Goal: Communication & Community: Answer question/provide support

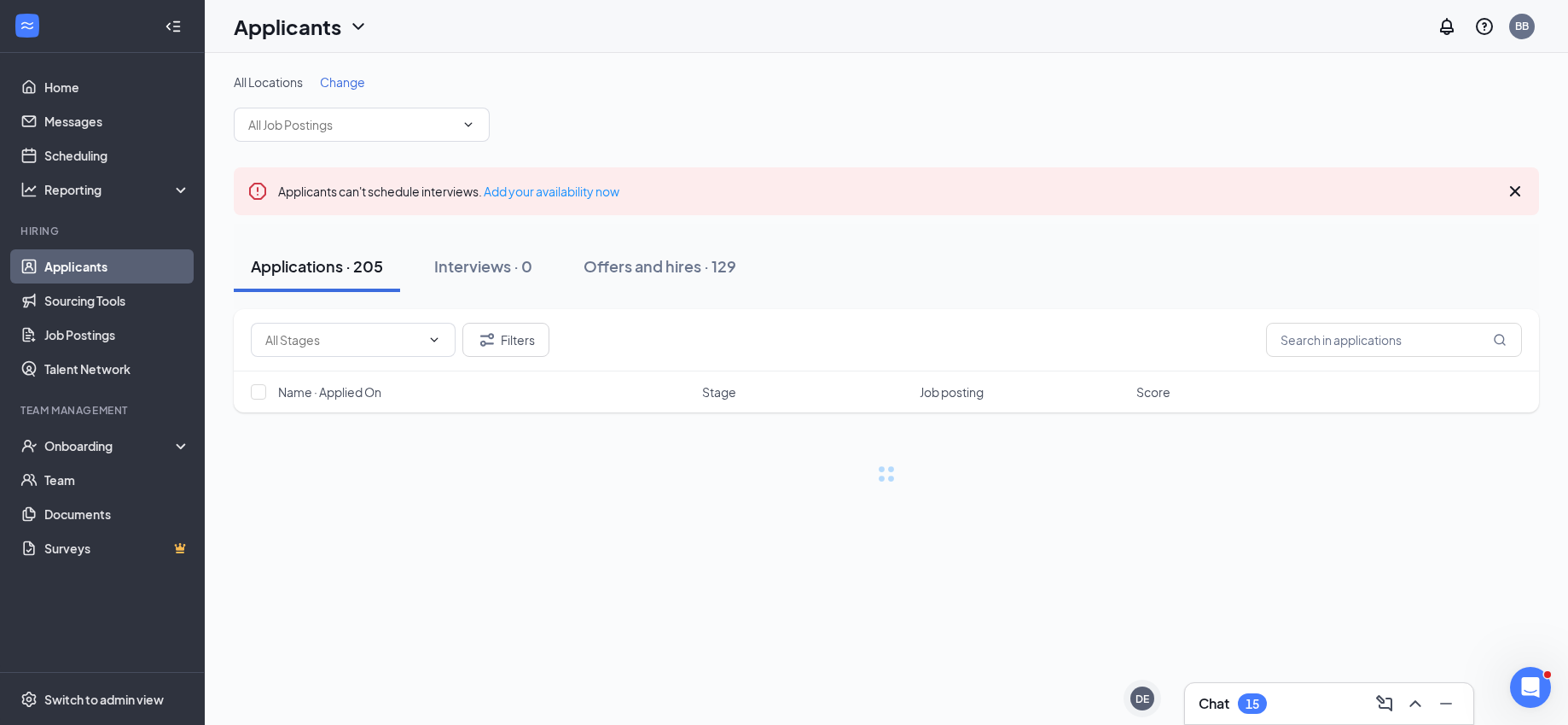
click at [1199, 707] on h3 "Chat" at bounding box center [1214, 703] width 31 height 19
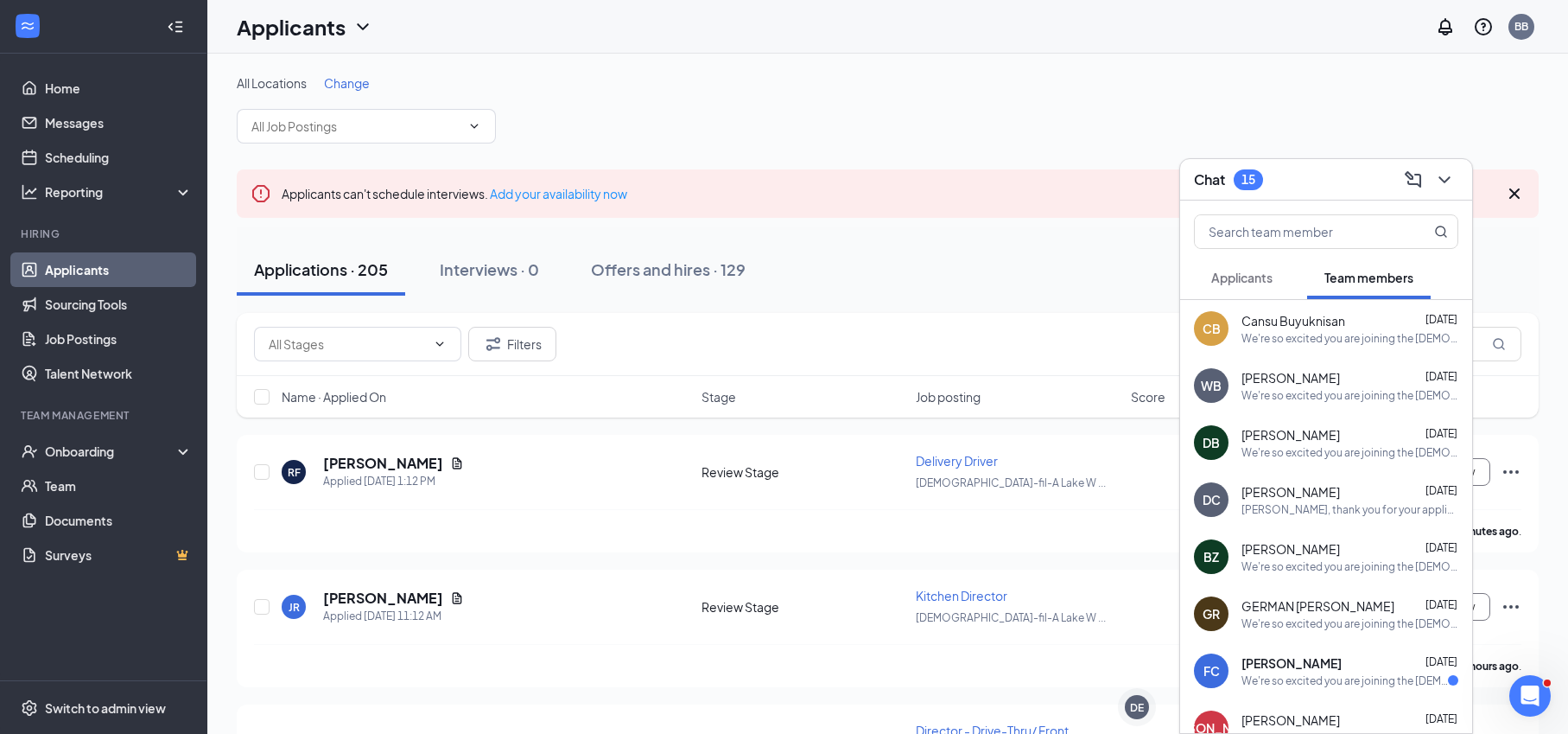
click at [1258, 288] on button "Applicants" at bounding box center [1242, 277] width 96 height 44
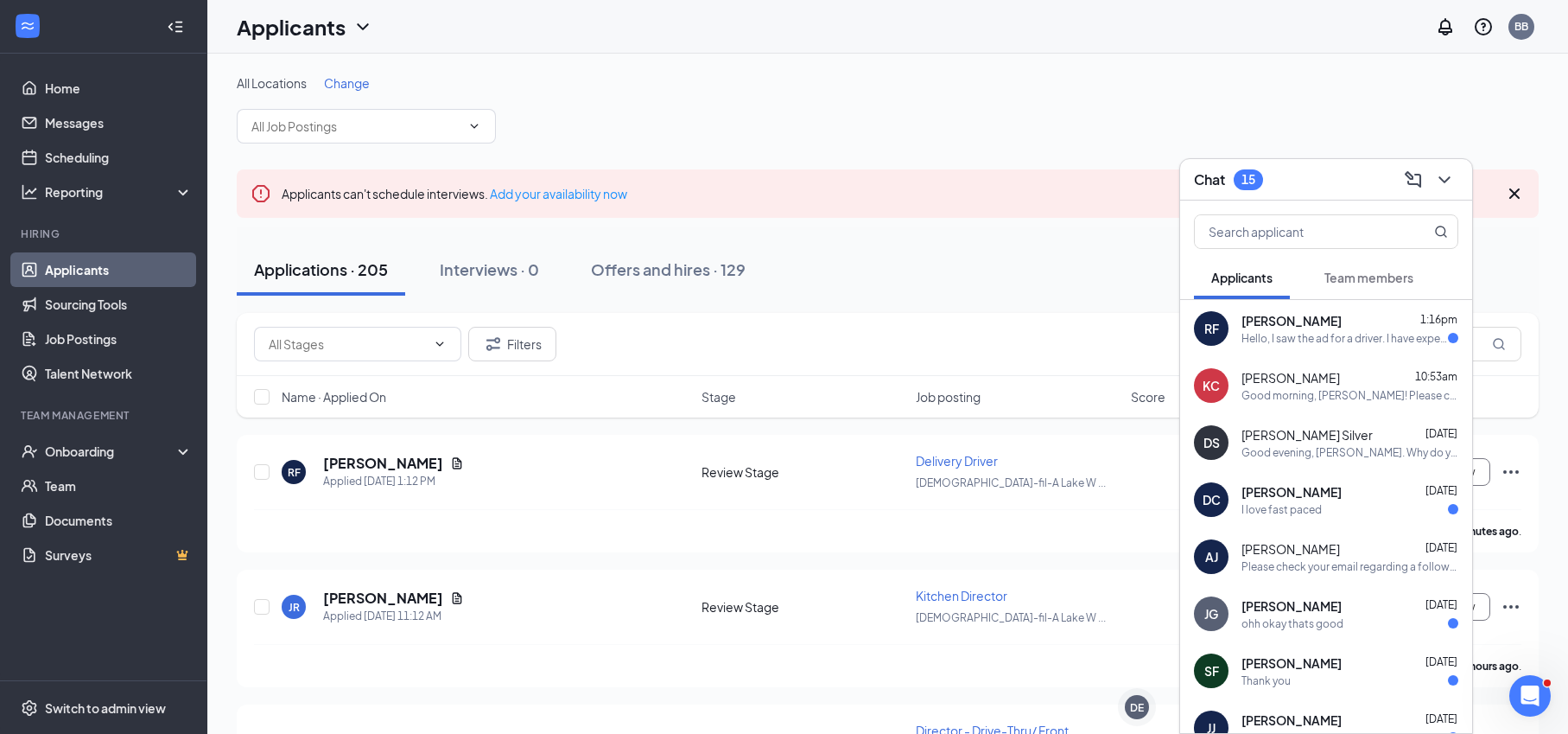
click at [1288, 326] on span "Rodrigo Fleischman" at bounding box center [1292, 320] width 100 height 18
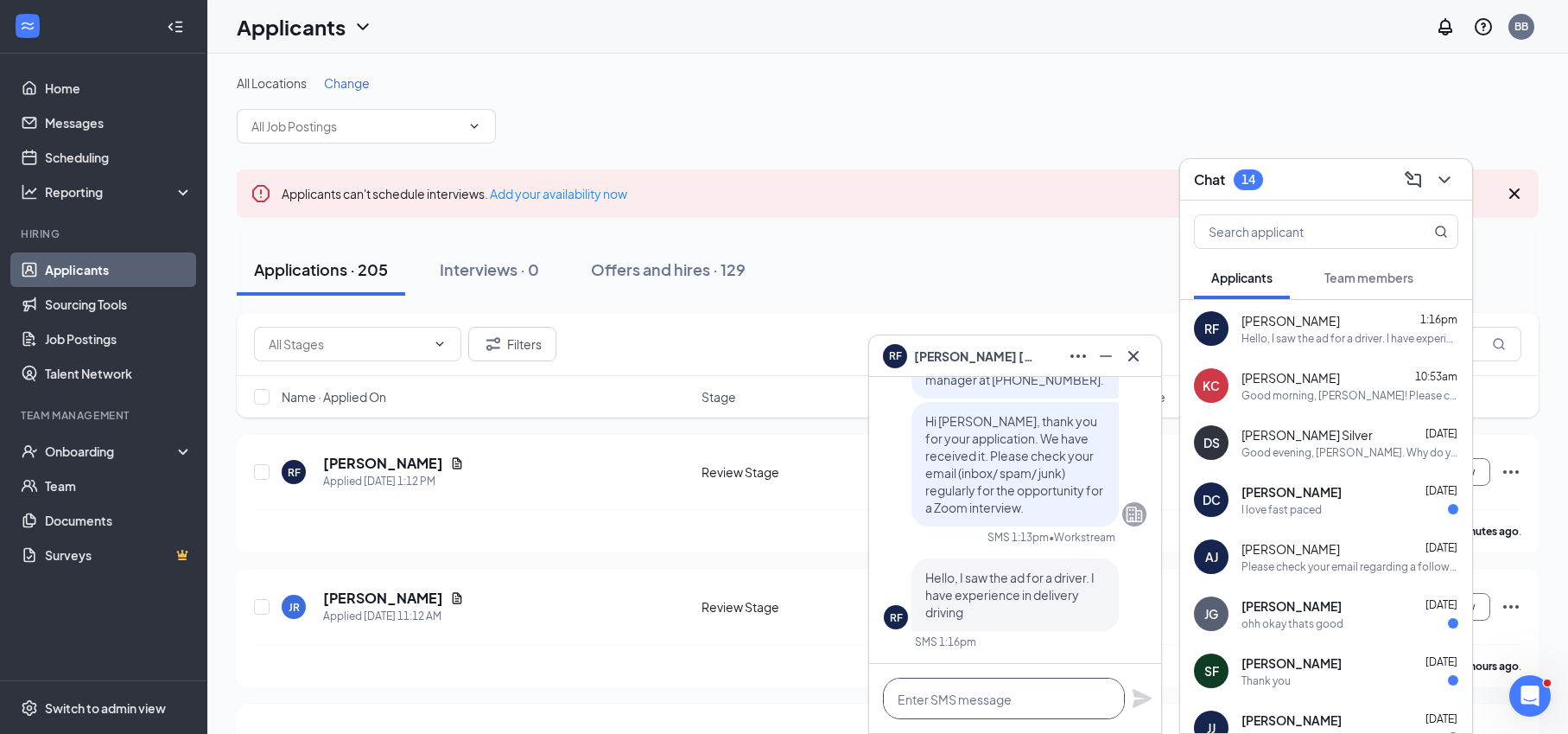
click at [982, 696] on textarea at bounding box center [1003, 698] width 242 height 42
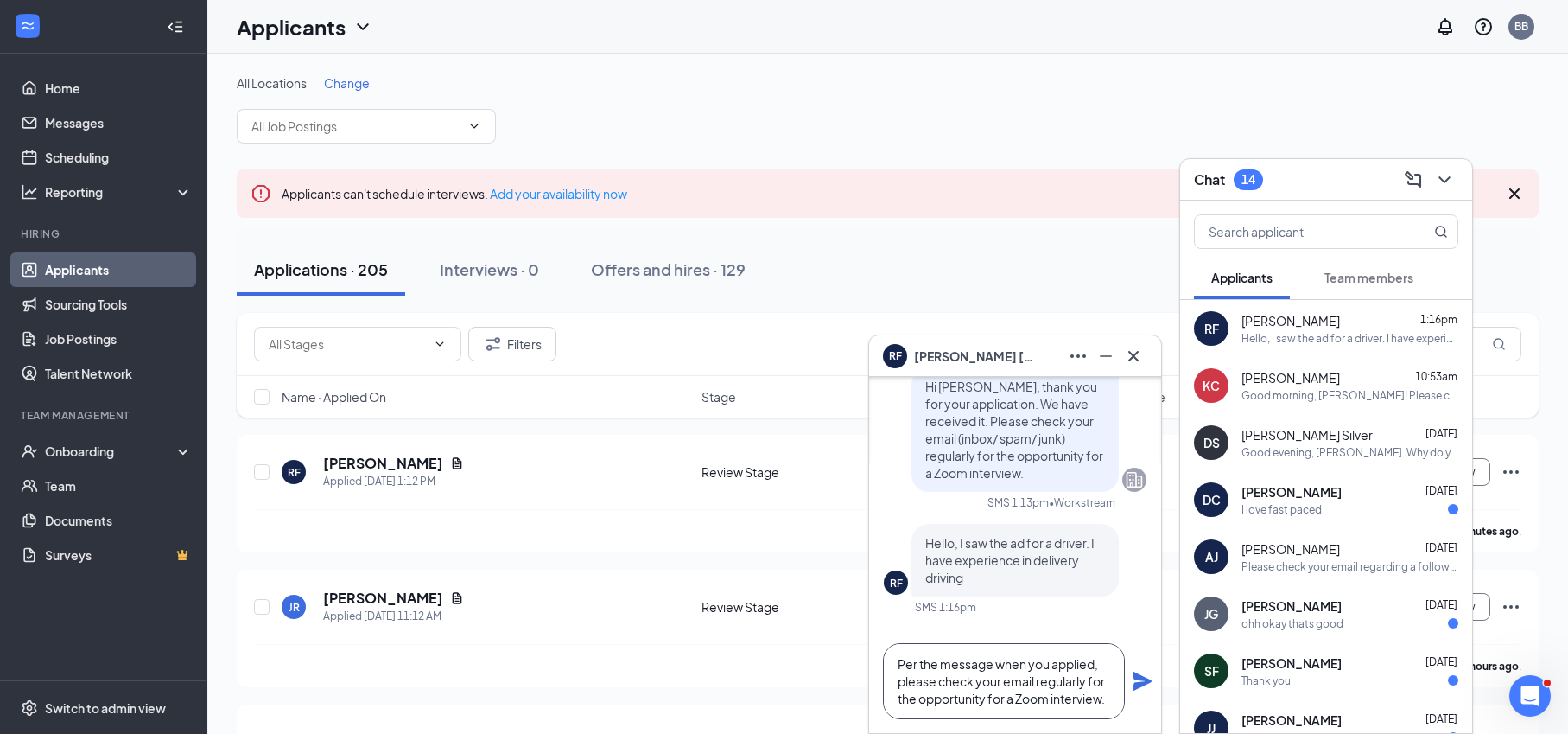
type textarea "Per the message when you applied, please check your email regularly for the opp…"
click at [1139, 678] on icon "Plane" at bounding box center [1142, 680] width 19 height 19
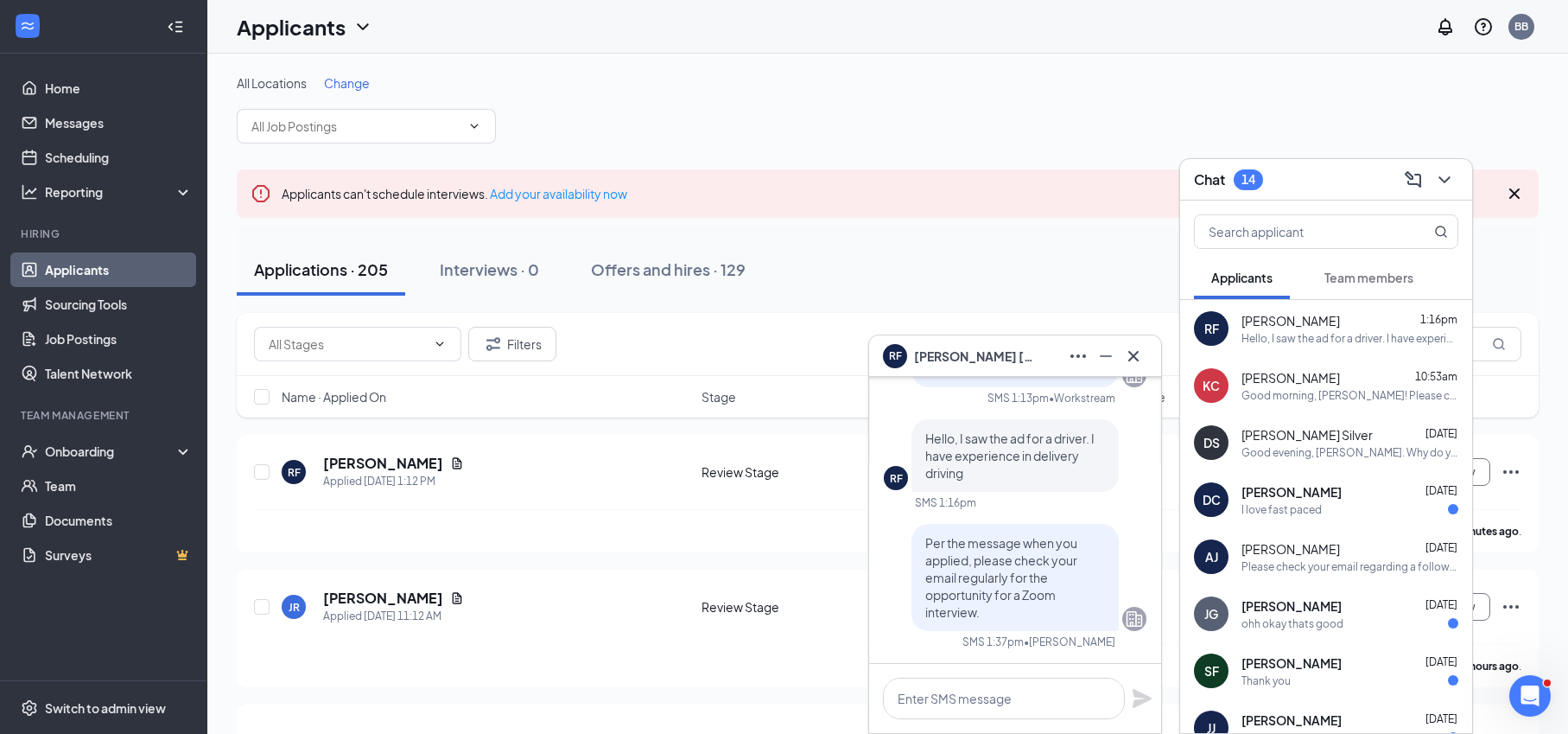
scroll to position [0, 0]
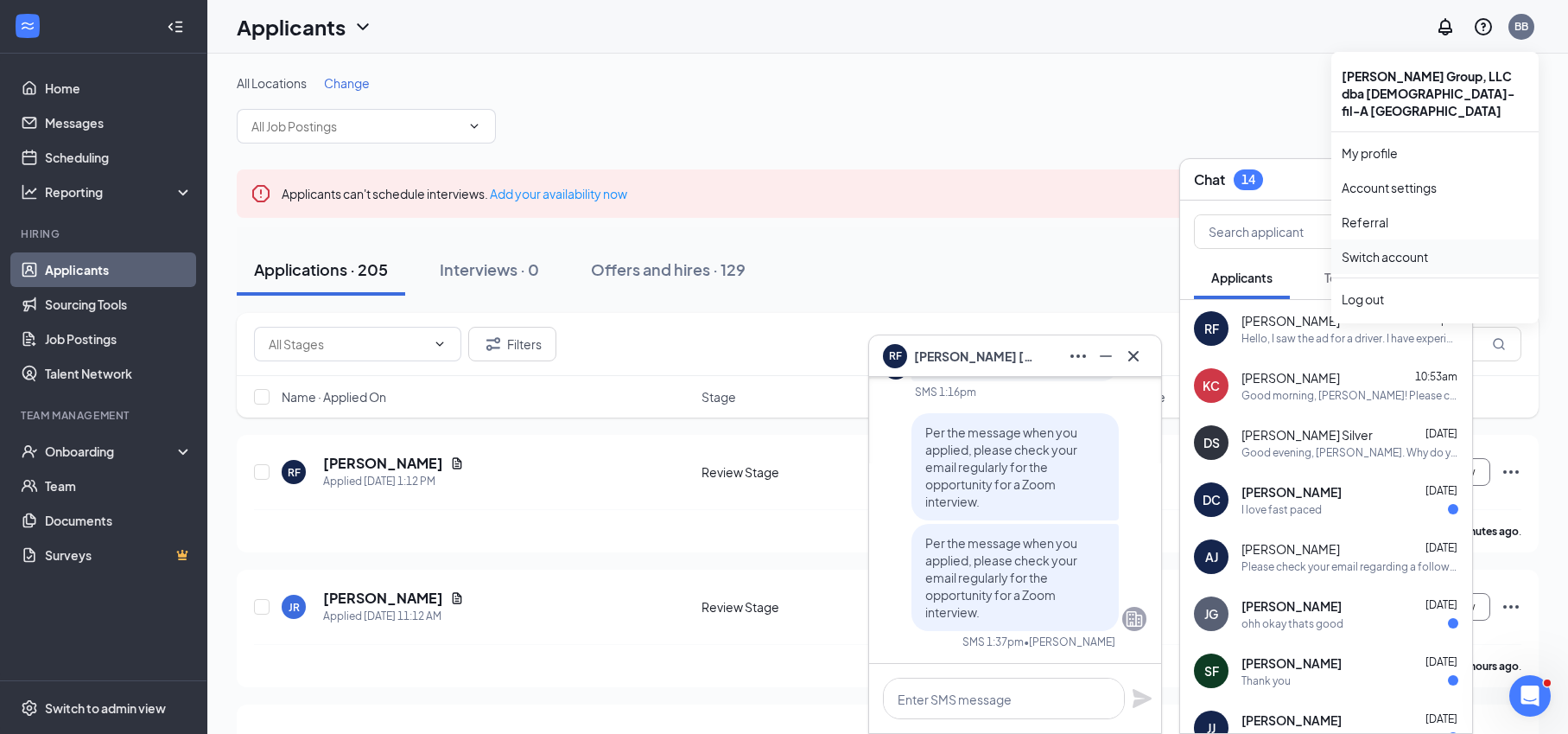
click at [1383, 249] on link "Switch account" at bounding box center [1385, 256] width 86 height 16
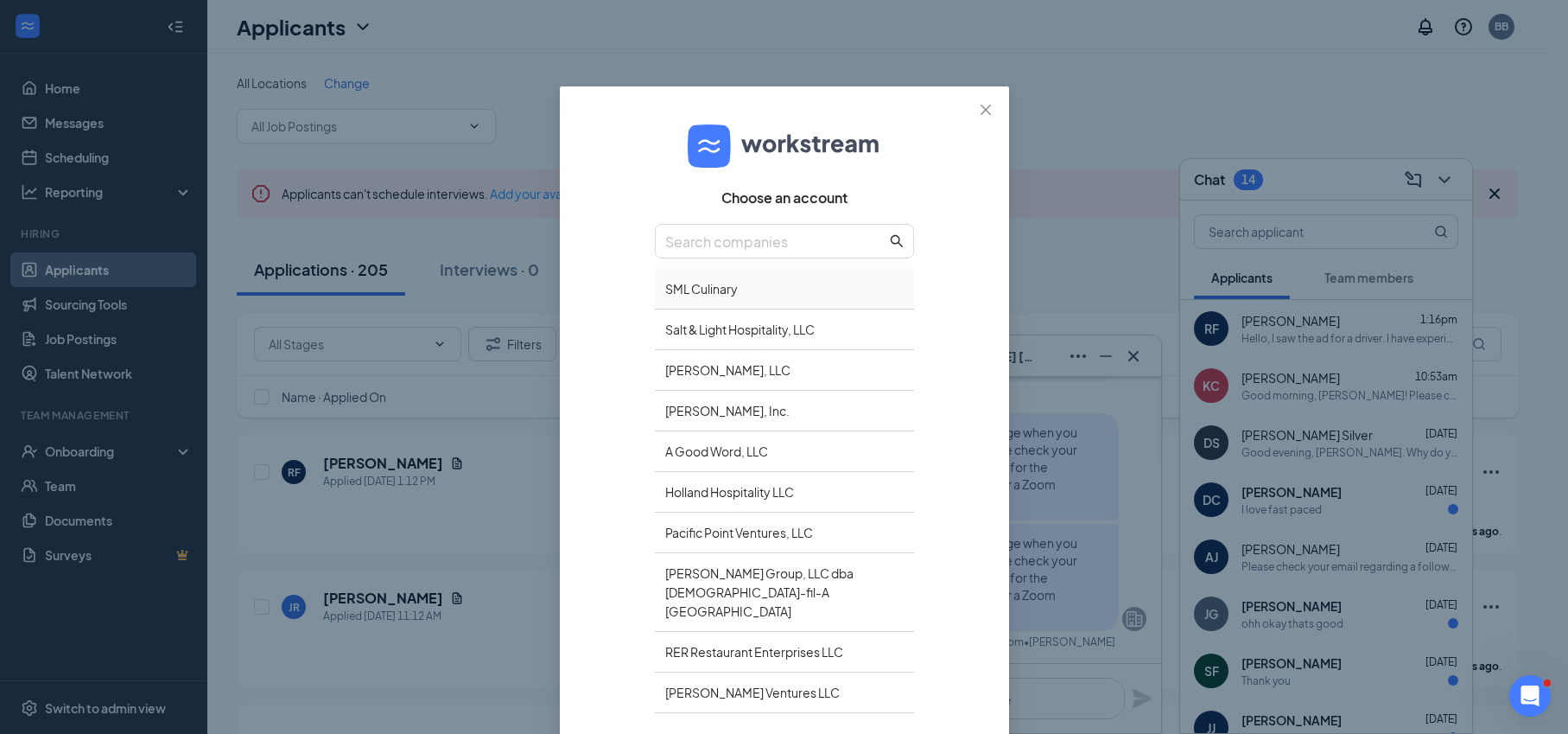
click at [703, 291] on div "SML Culinary" at bounding box center [785, 289] width 259 height 41
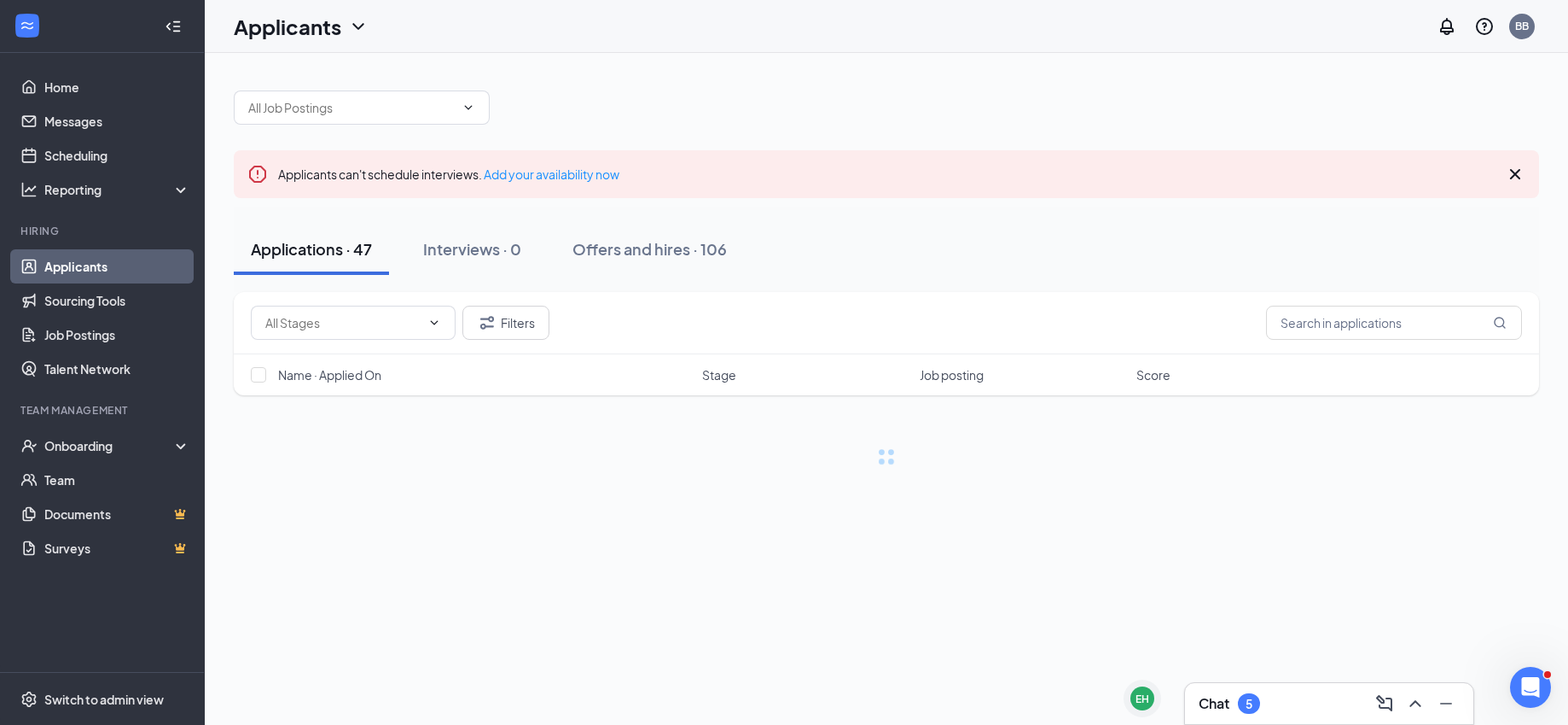
click at [73, 261] on link "Applicants" at bounding box center [118, 266] width 146 height 34
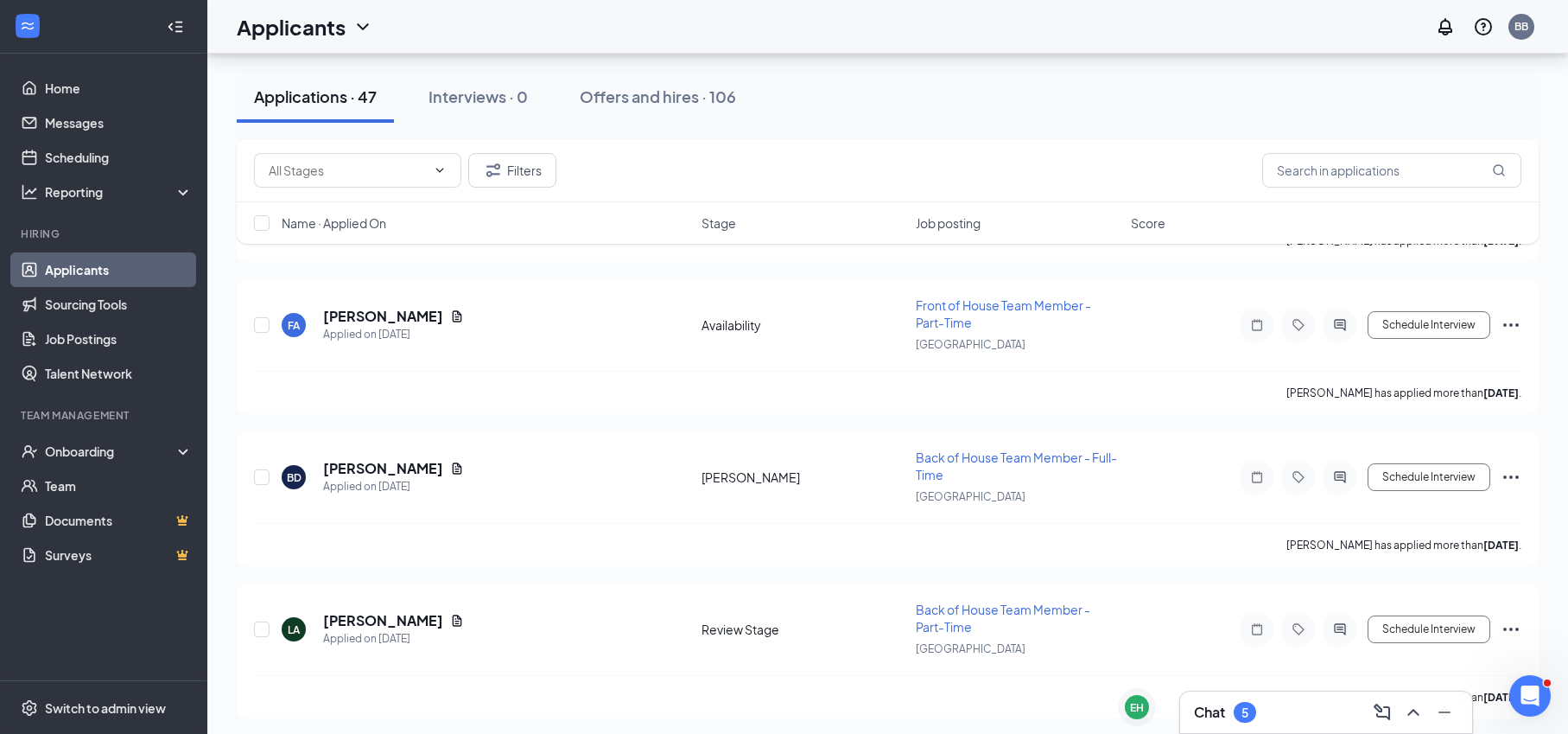
scroll to position [1919, 0]
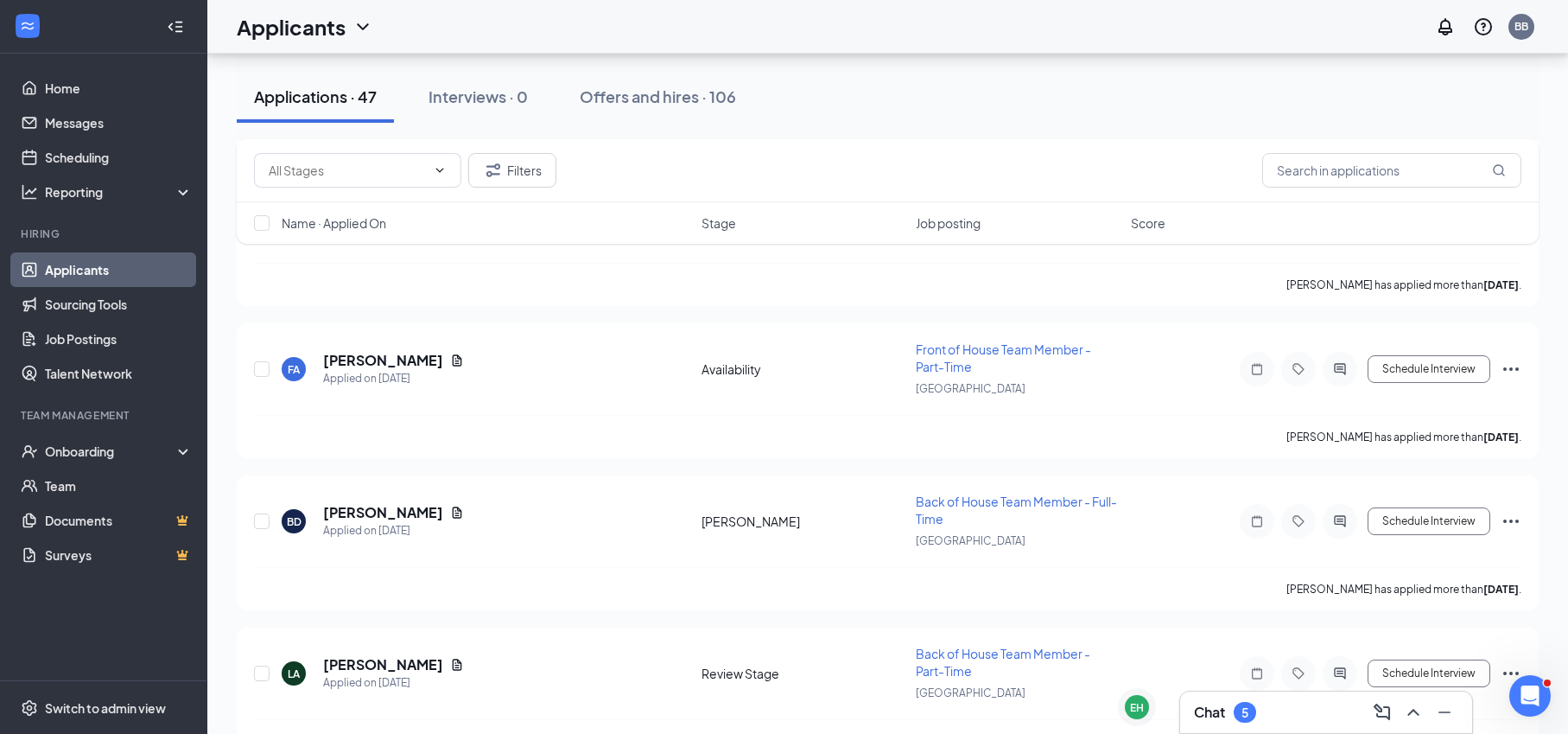
click at [1197, 708] on h3 "Chat" at bounding box center [1210, 712] width 31 height 19
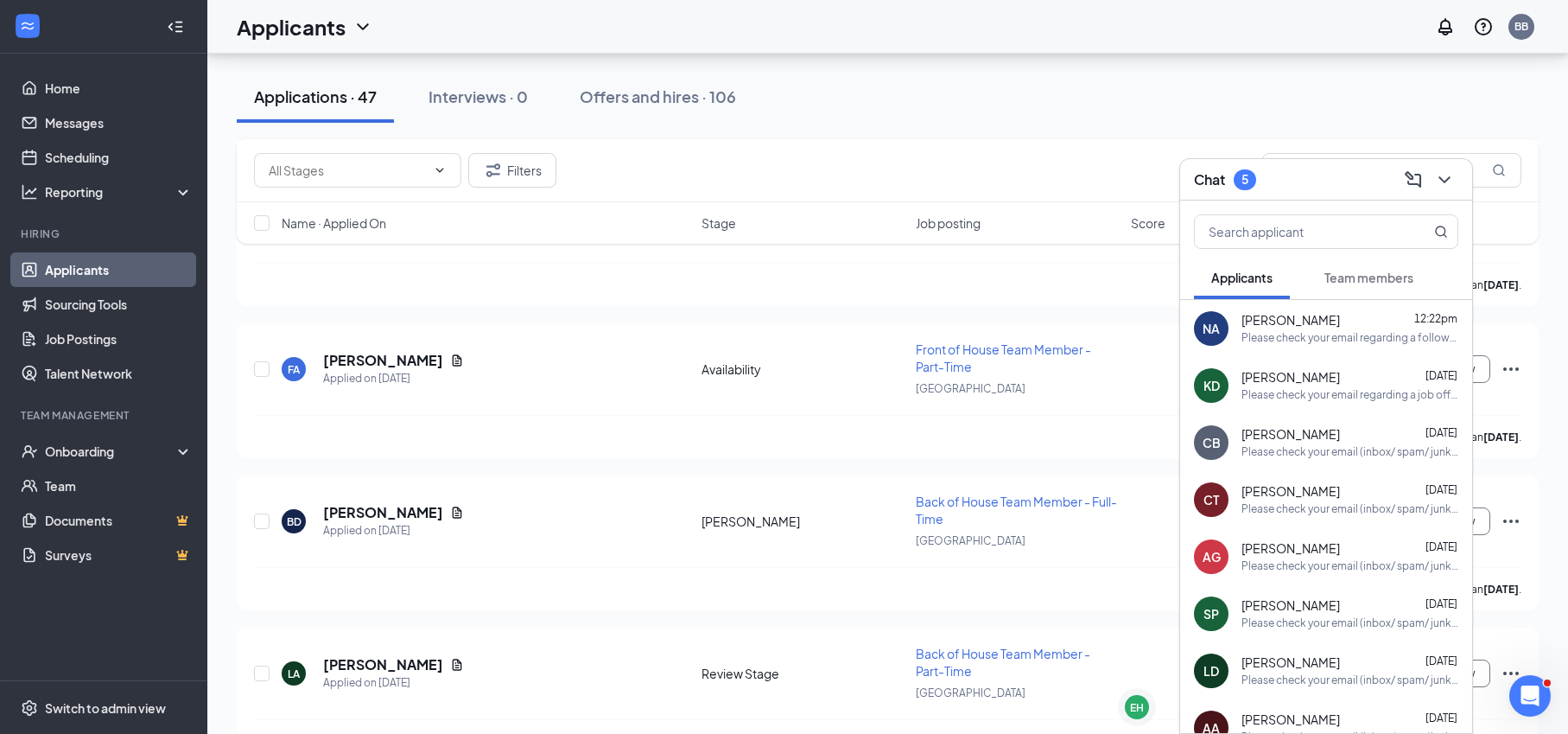
click at [1447, 169] on icon "ChevronDown" at bounding box center [1445, 180] width 20 height 20
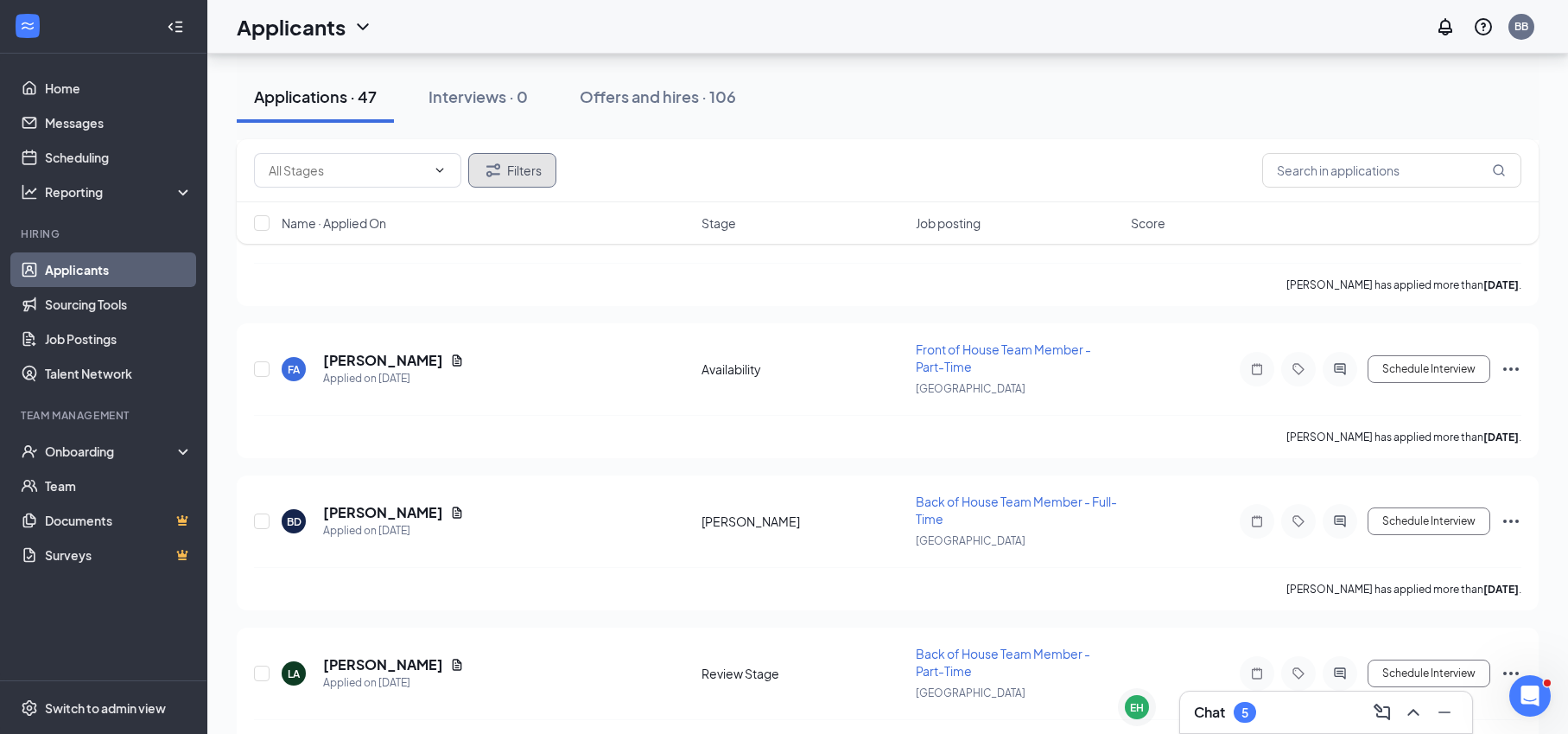
click at [510, 183] on button "Filters" at bounding box center [512, 169] width 88 height 34
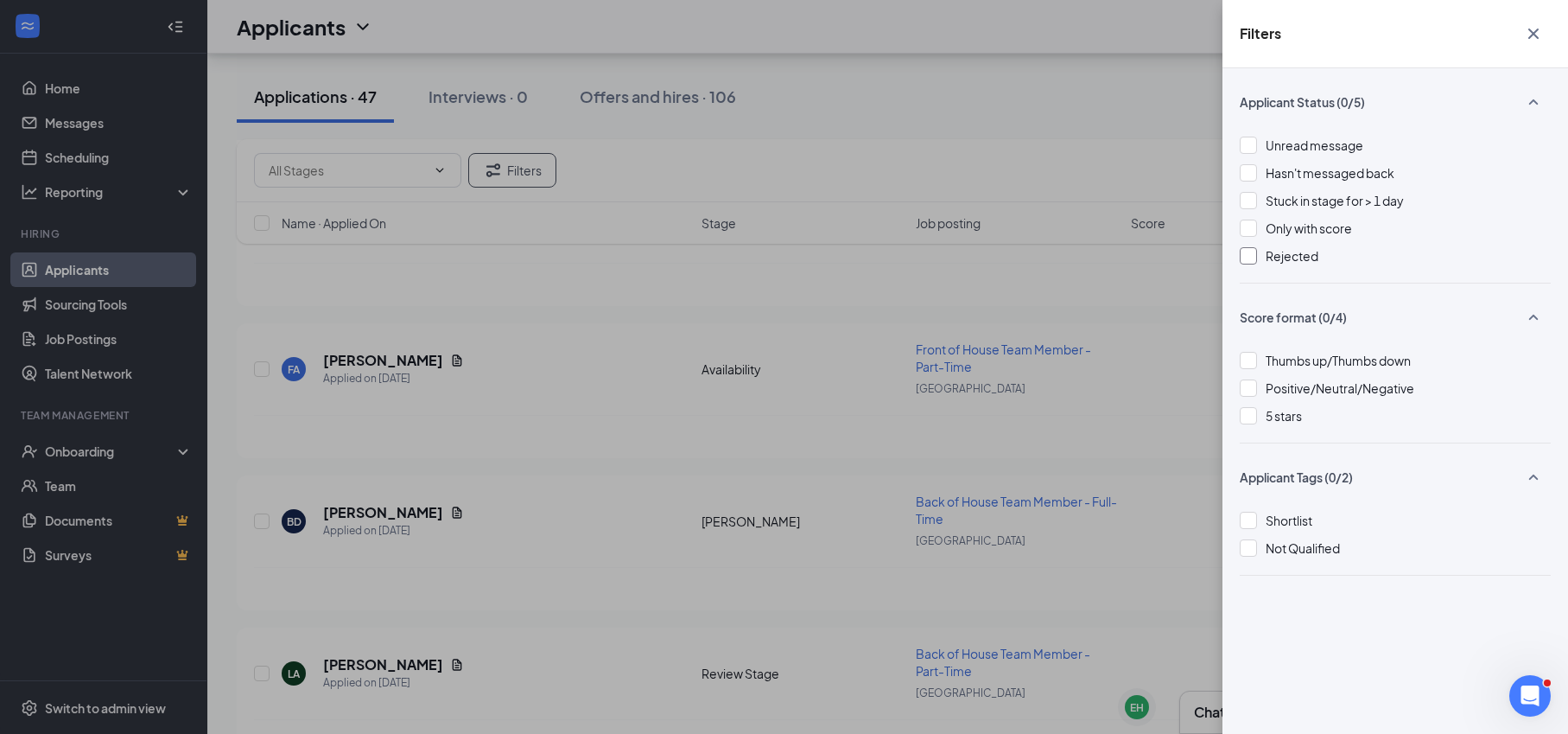
click at [1279, 256] on span "Rejected" at bounding box center [1292, 255] width 53 height 16
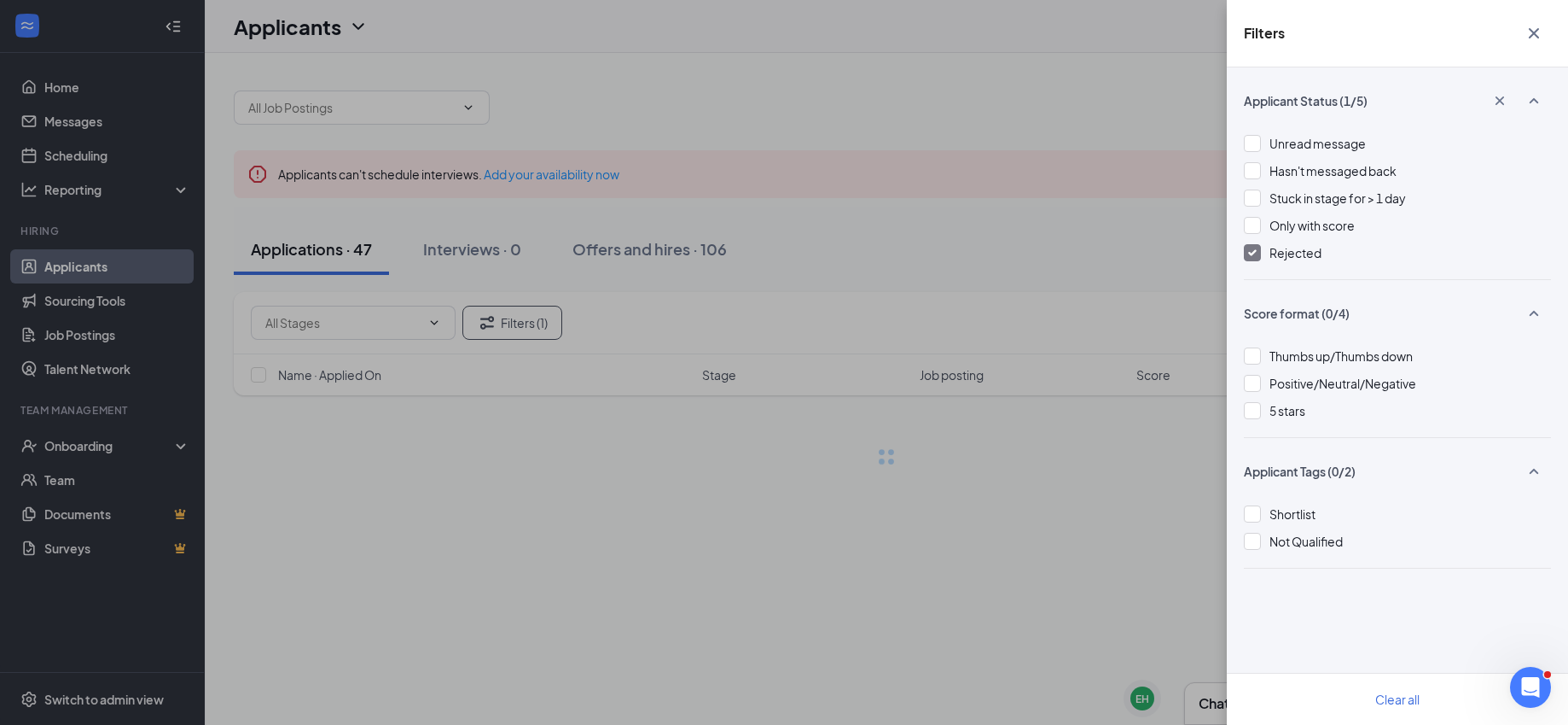
click at [1012, 98] on div "Filters Applicant Status (1/5) Unread message Hasn't messaged back Stuck in sta…" at bounding box center [784, 362] width 1568 height 725
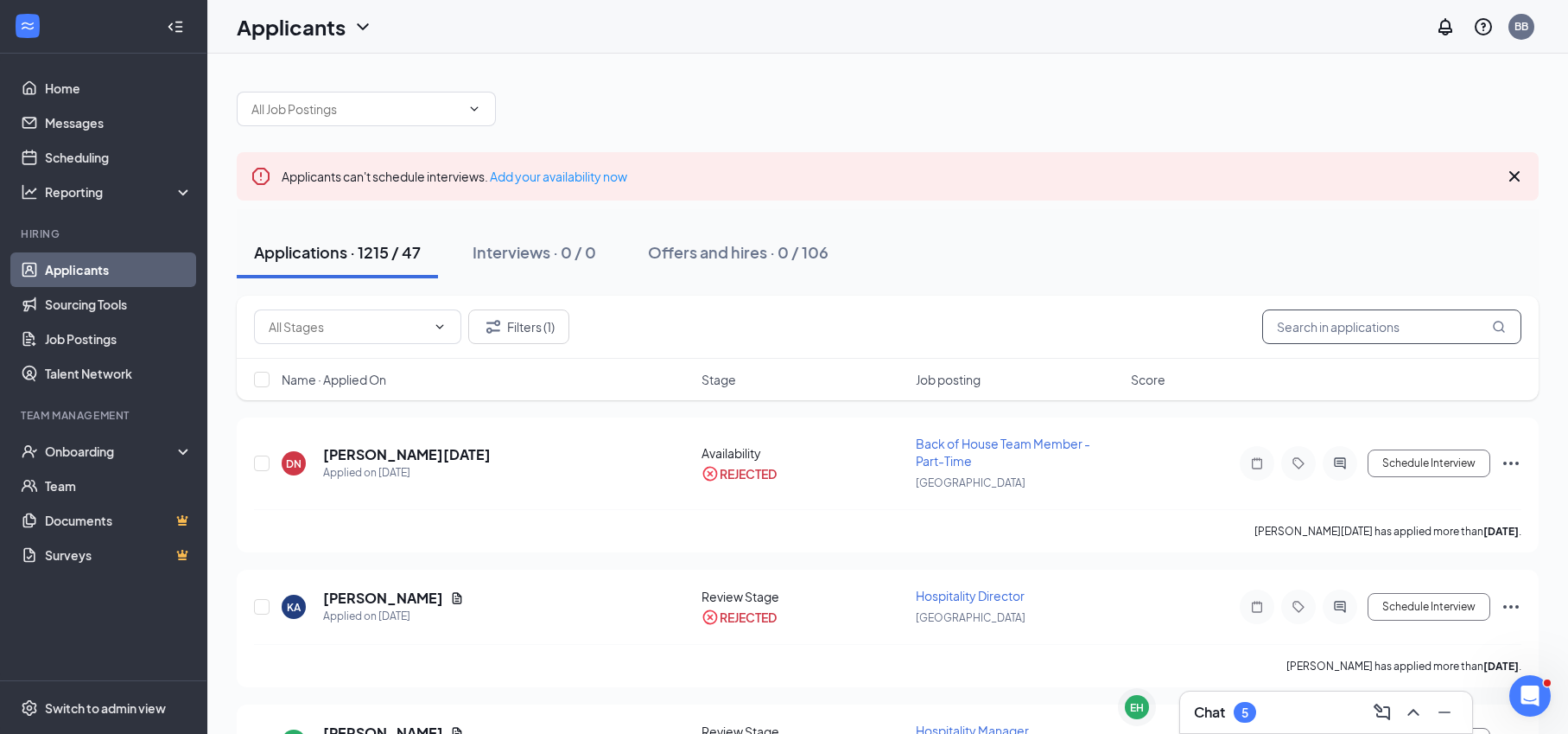
click at [1369, 318] on input "text" at bounding box center [1392, 326] width 259 height 34
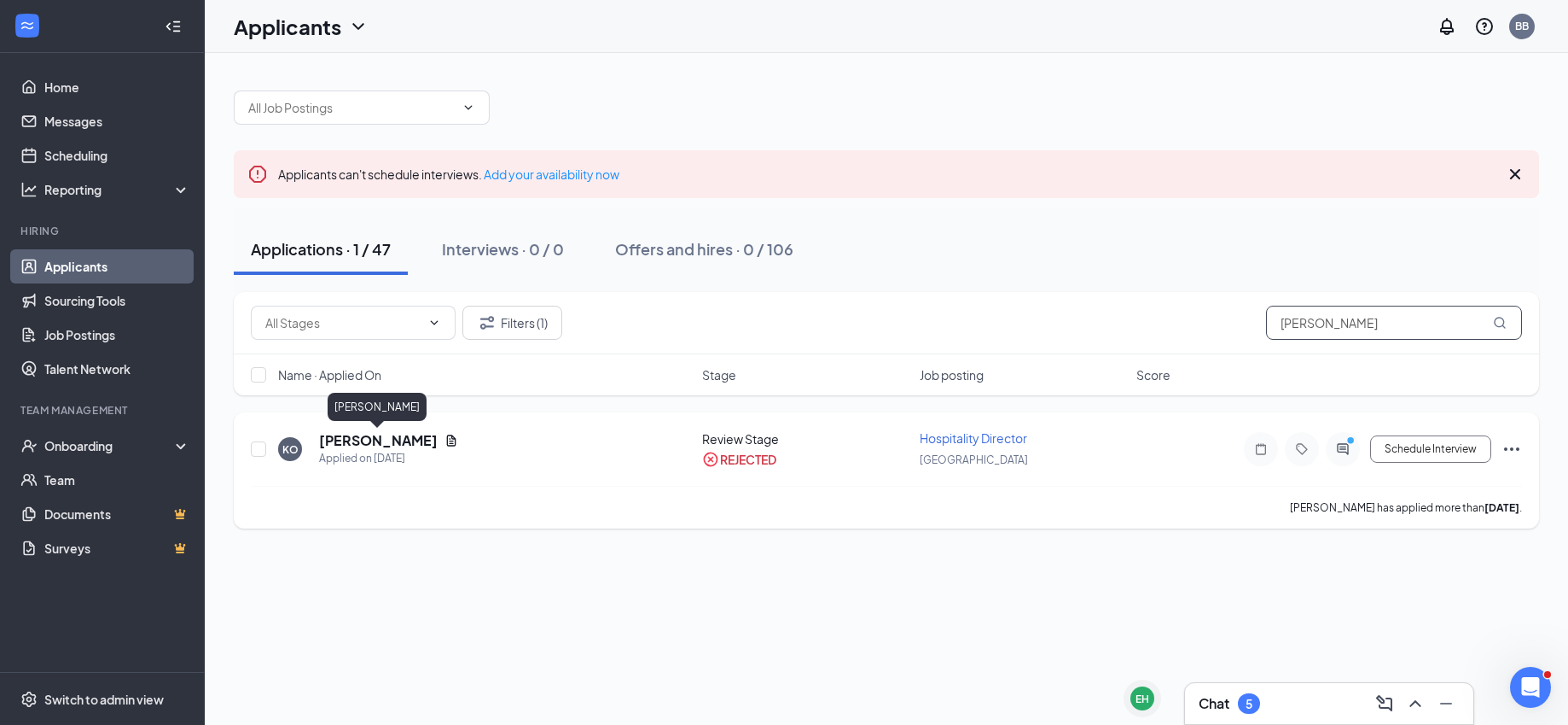
type input "[PERSON_NAME]"
click at [379, 440] on h5 "Kevin Oconefsky" at bounding box center [378, 440] width 119 height 19
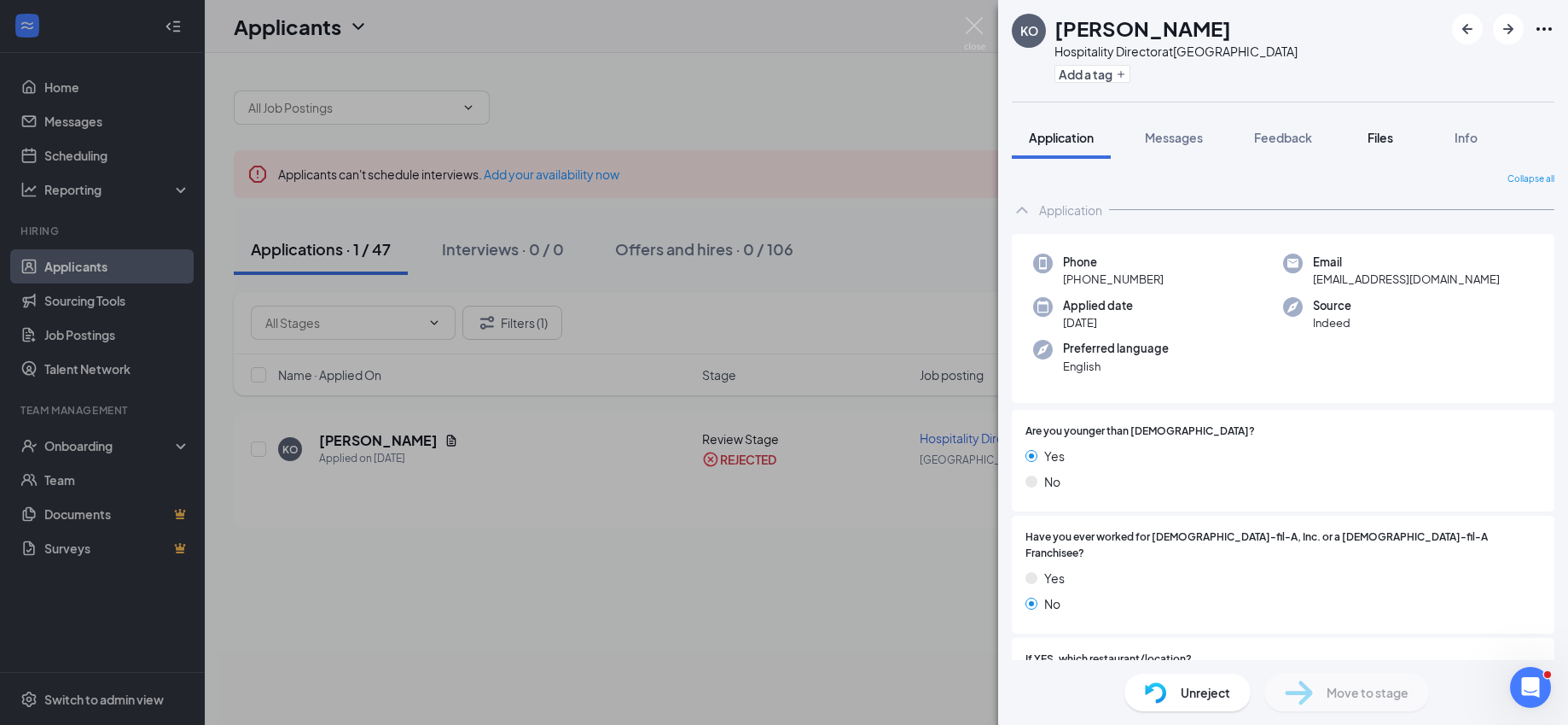
click at [1381, 135] on span "Files" at bounding box center [1381, 137] width 26 height 16
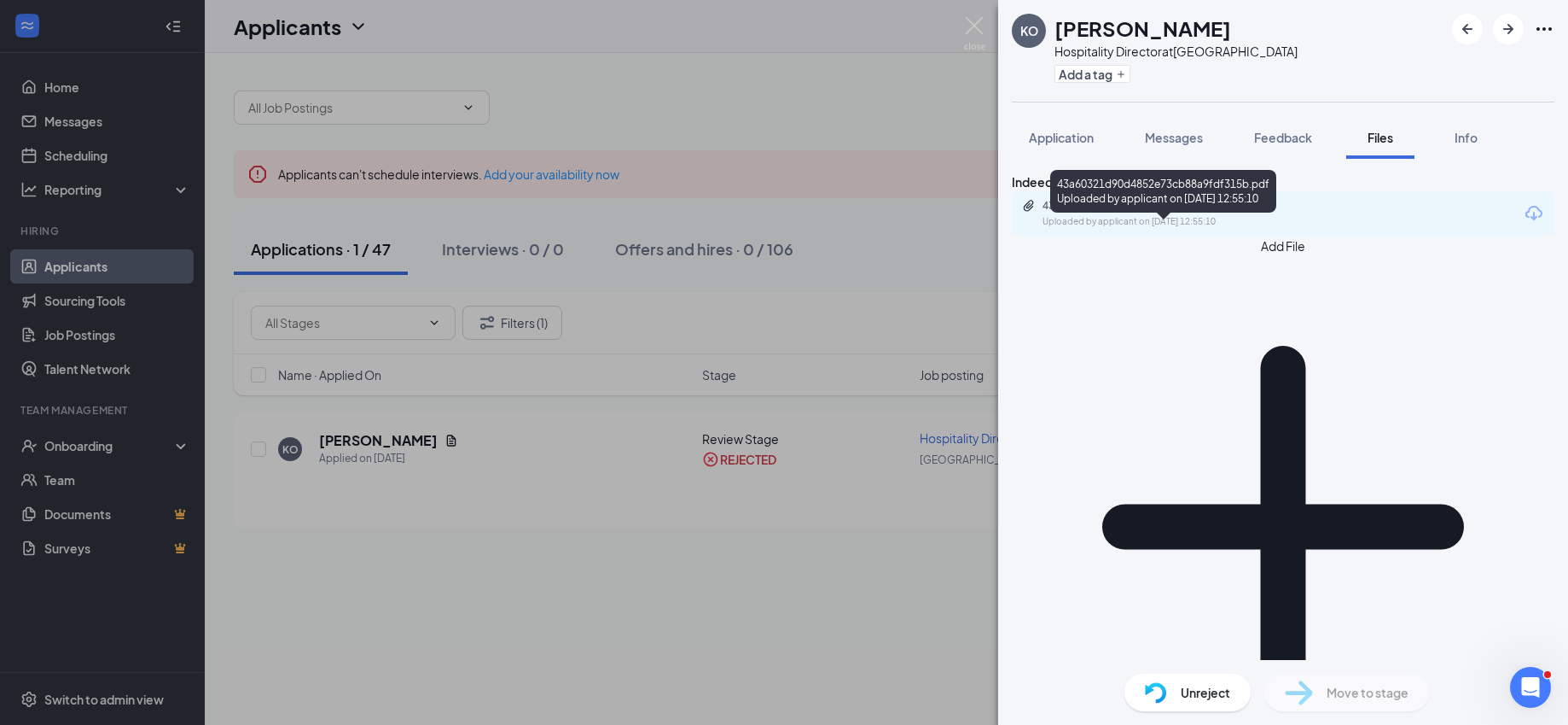
click at [1101, 212] on div "43a60321d90d4852e73cb88a9fdf315b.pdf" at bounding box center [1161, 206] width 238 height 14
click at [1169, 144] on span "Messages" at bounding box center [1173, 137] width 58 height 16
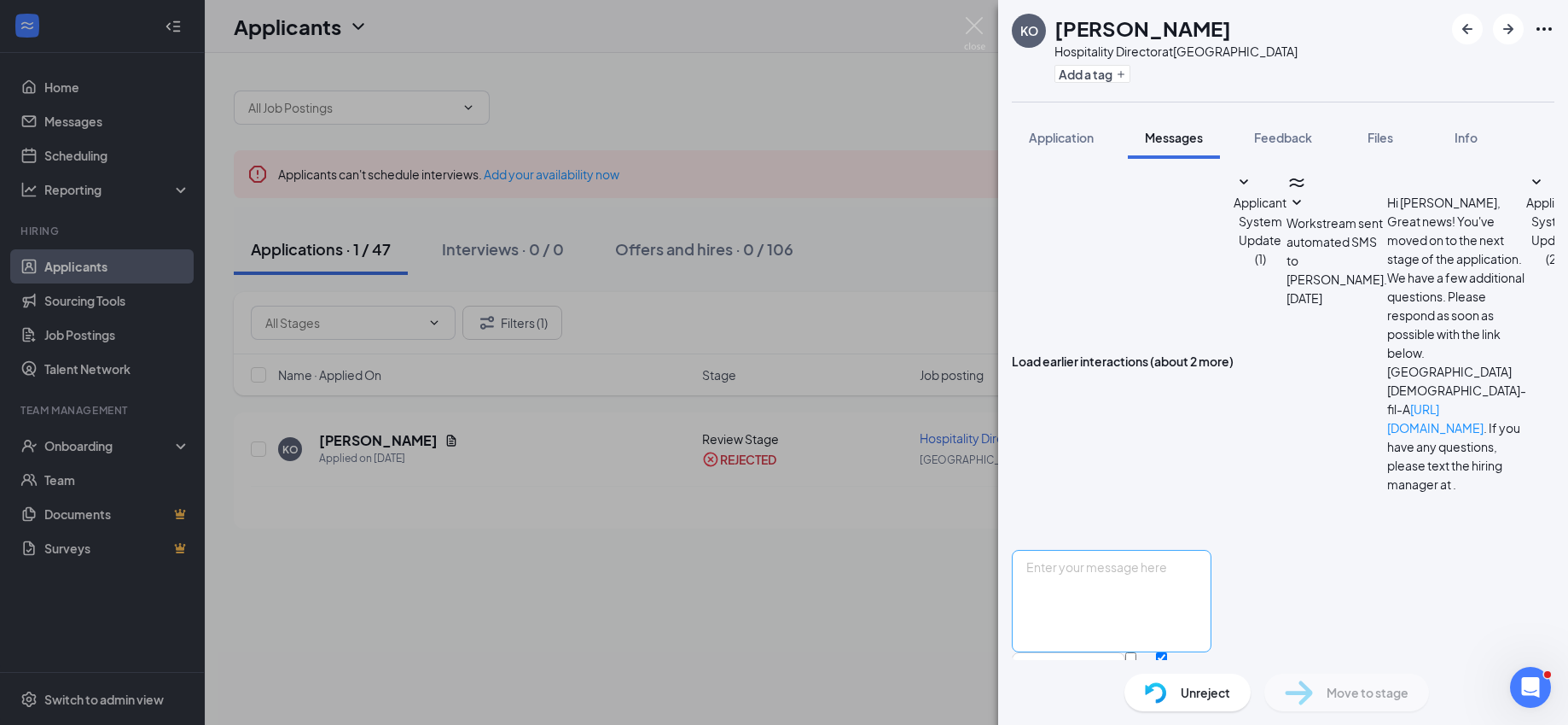
scroll to position [421, 0]
click at [1134, 549] on textarea at bounding box center [1111, 601] width 199 height 102
type textarea "Thank you for your interest but we are looking for more restaurant leadership e…"
click at [1212, 652] on button "Send" at bounding box center [1196, 681] width 30 height 59
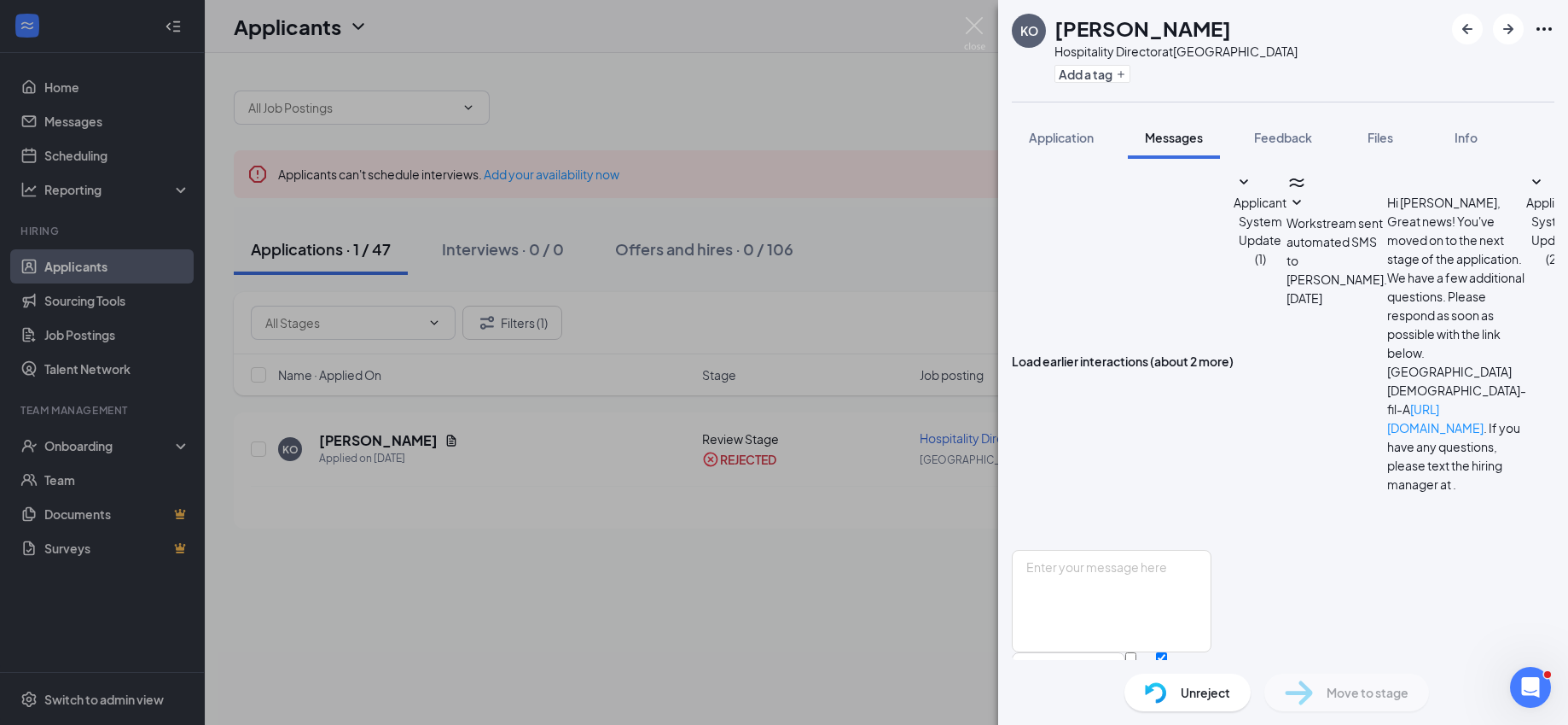
click at [821, 174] on div "KO Kevin Oconefsky Hospitality Director at Delray Beach Add a tag Application M…" at bounding box center [784, 362] width 1568 height 725
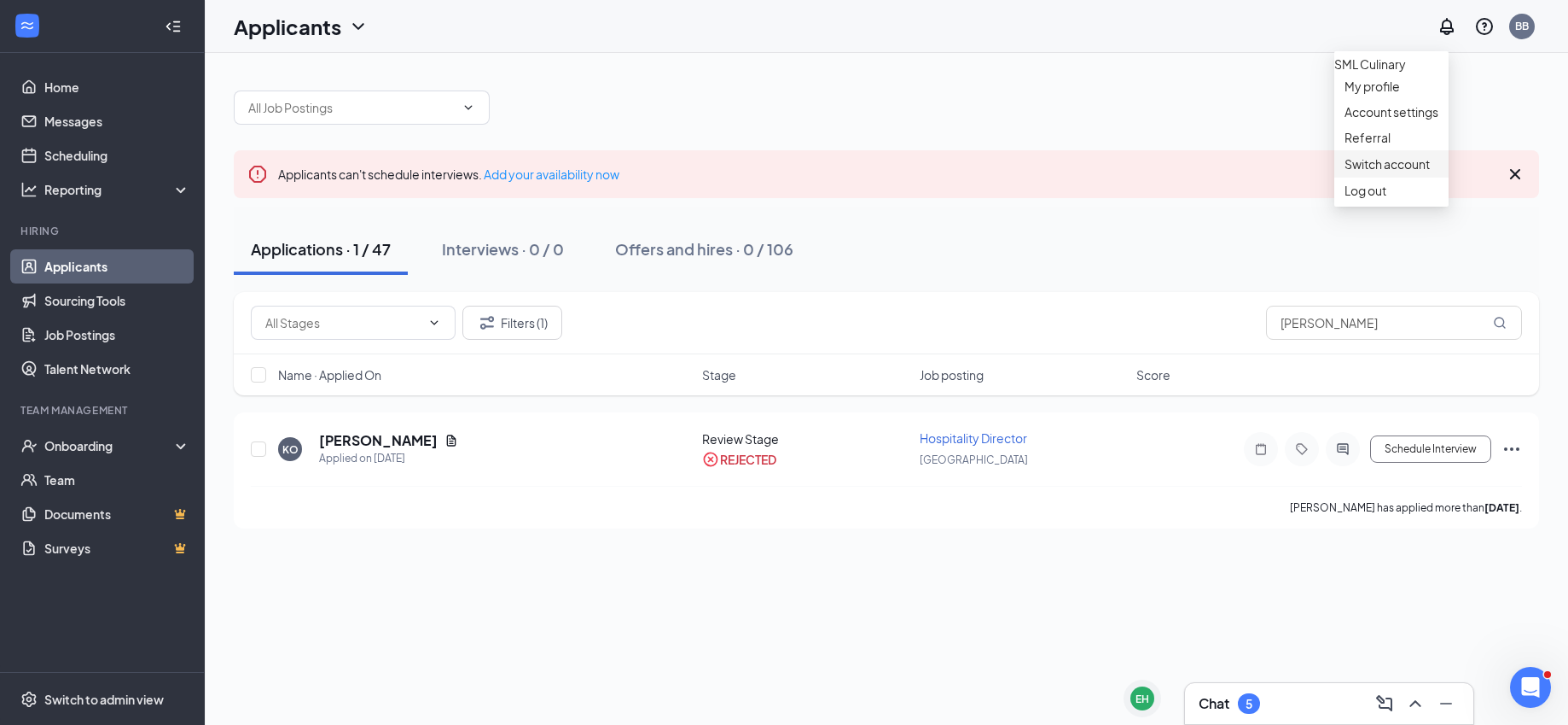
click at [1391, 172] on link "Switch account" at bounding box center [1386, 164] width 85 height 16
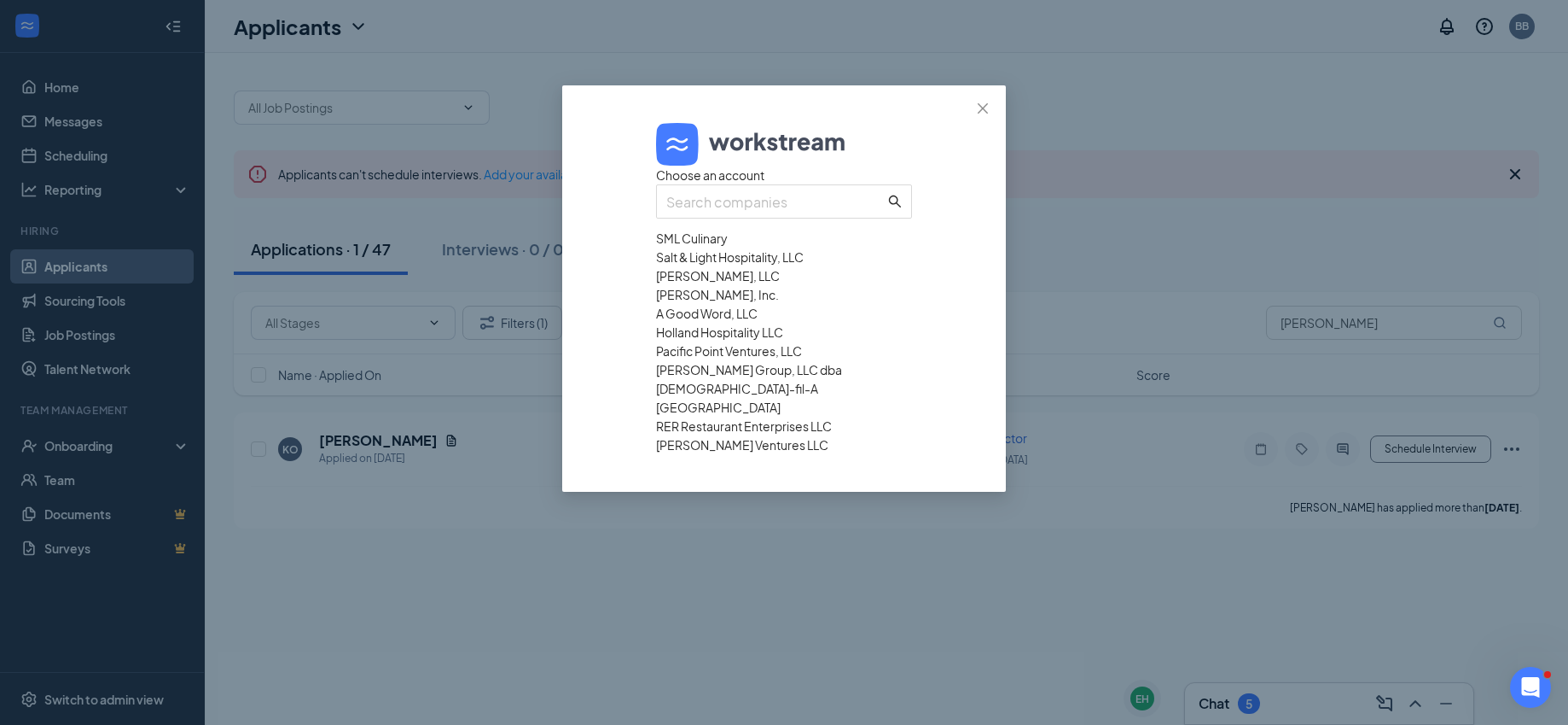
click at [709, 341] on div "Holland Hospitality LLC" at bounding box center [784, 332] width 256 height 19
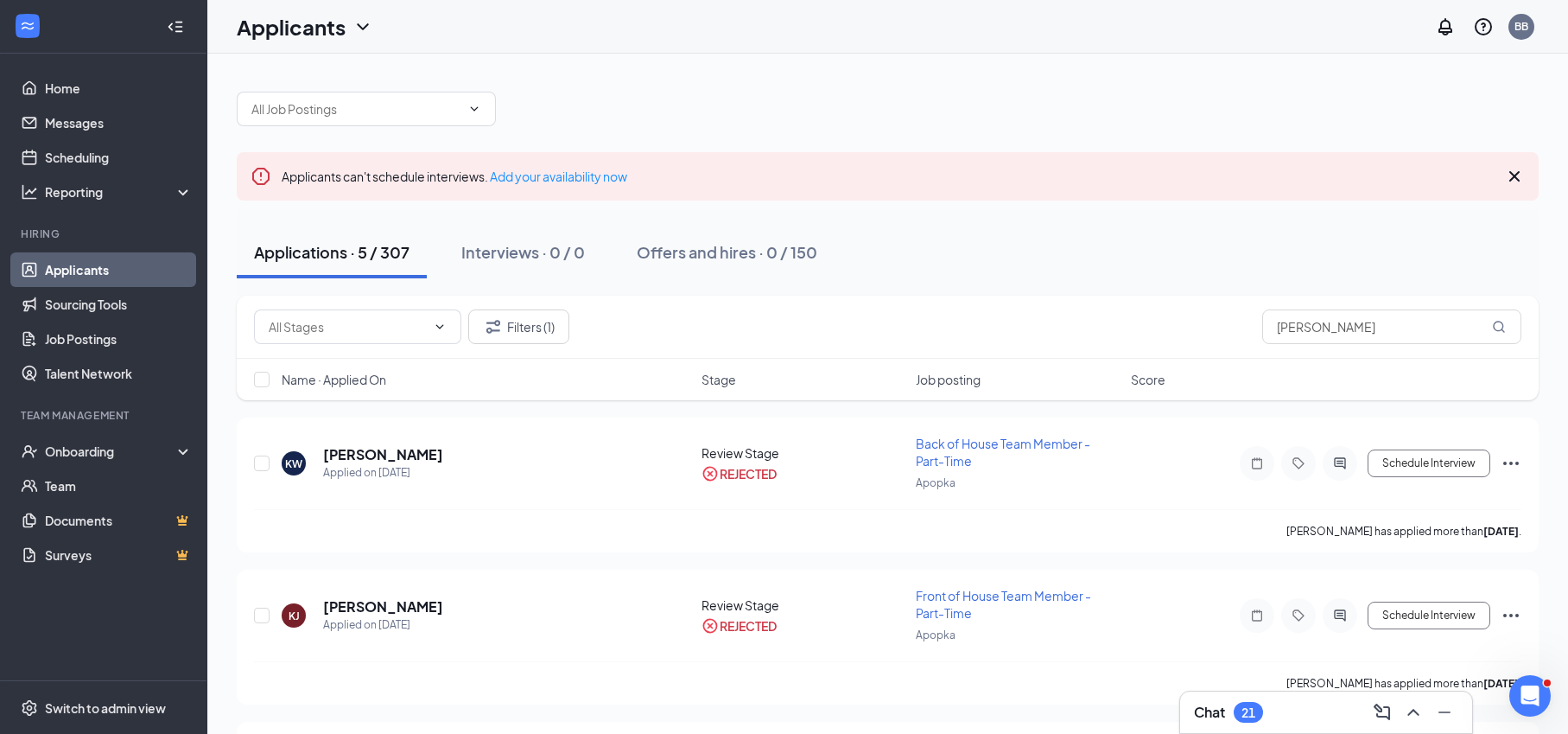
click at [1208, 719] on h3 "Chat" at bounding box center [1210, 712] width 31 height 19
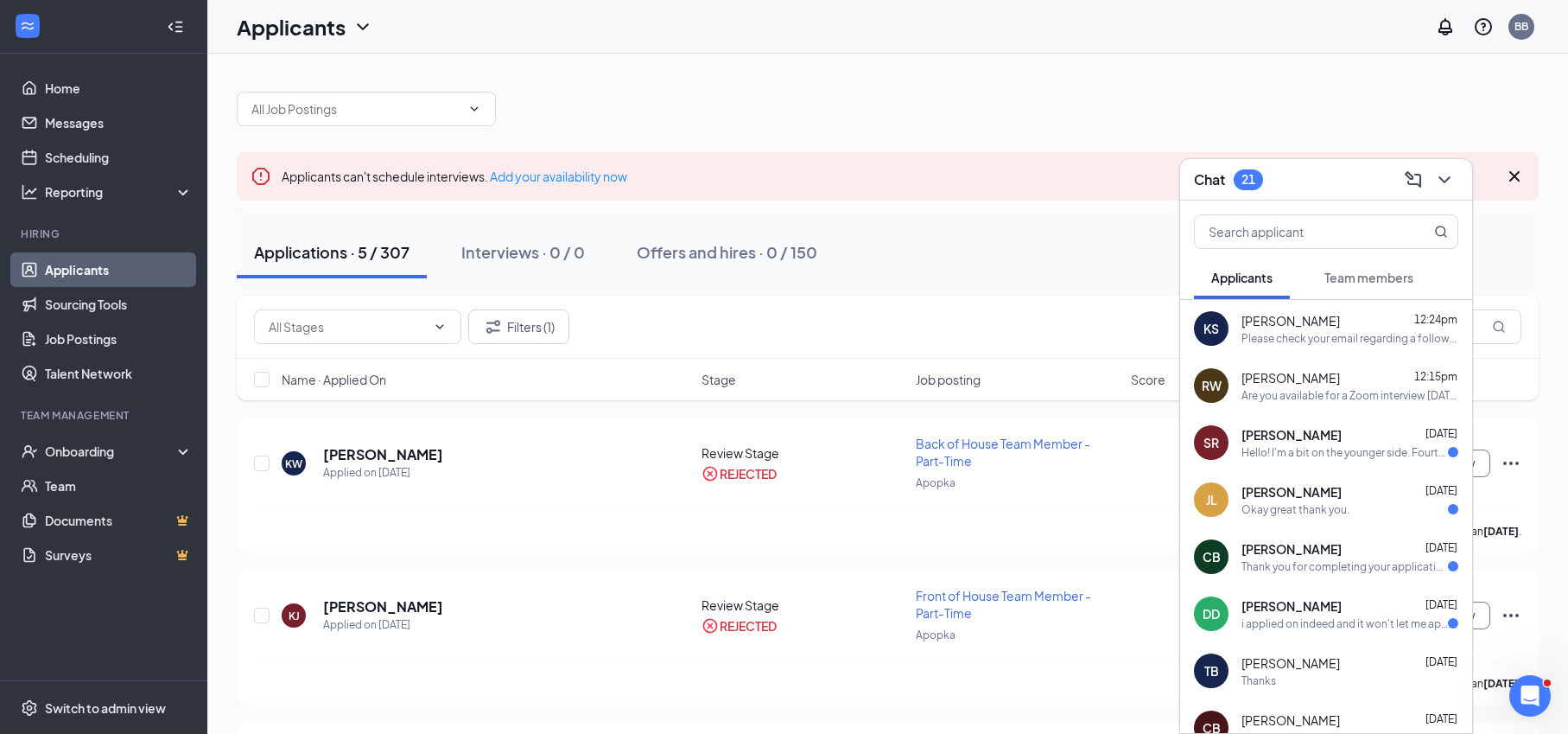
click at [1286, 436] on span "Skylar Rohdenburg" at bounding box center [1292, 434] width 100 height 18
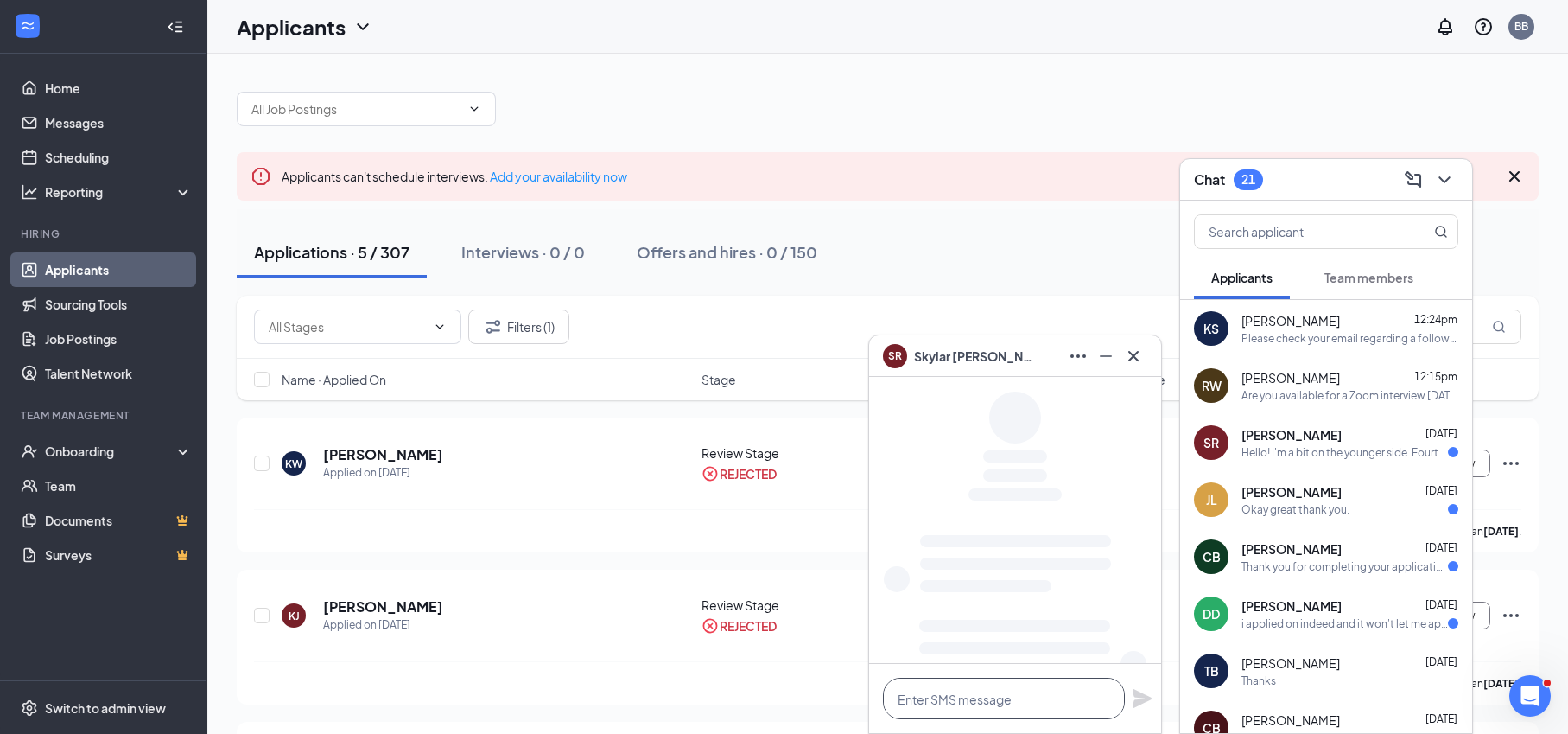
click at [978, 696] on textarea at bounding box center [1003, 698] width 242 height 42
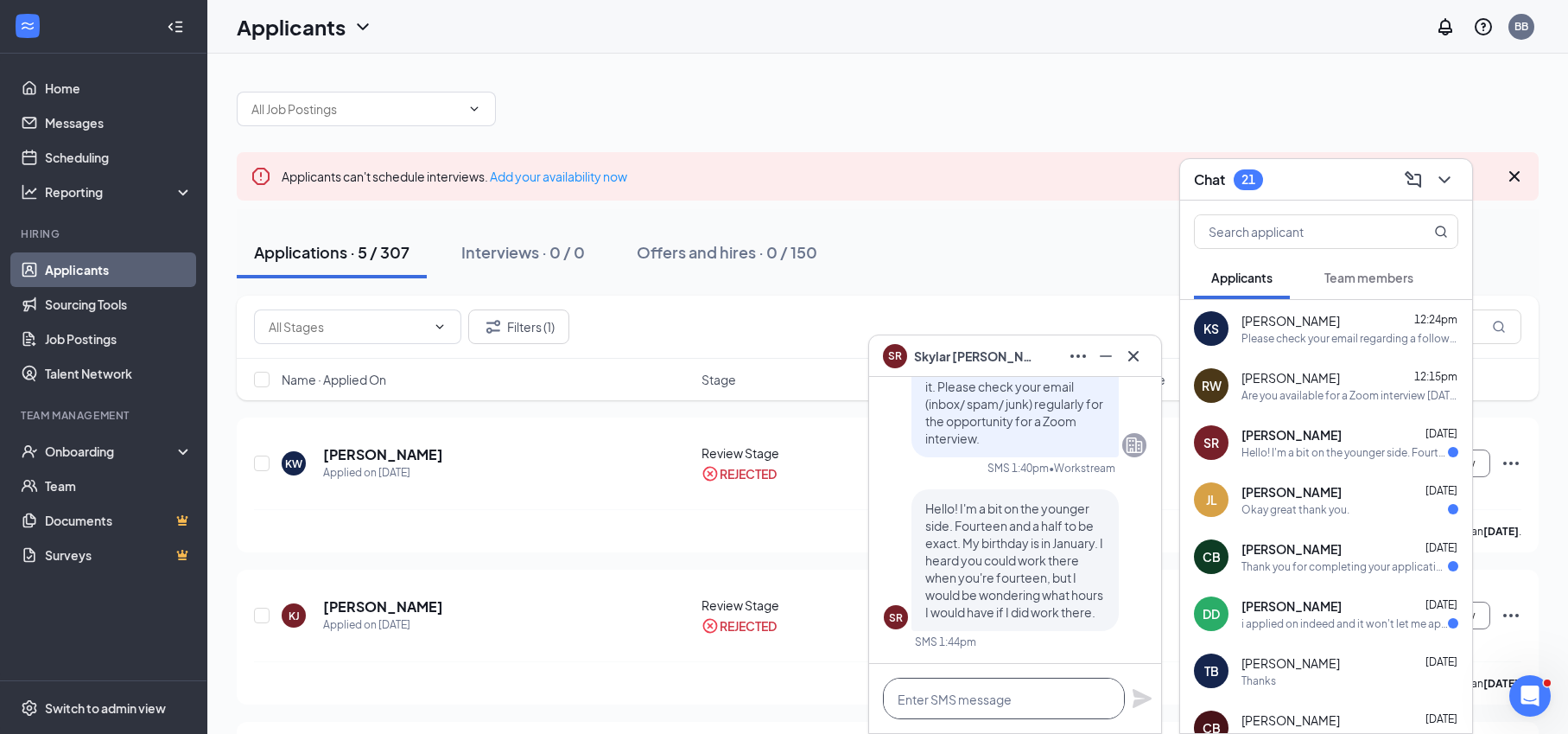
type textarea "G"
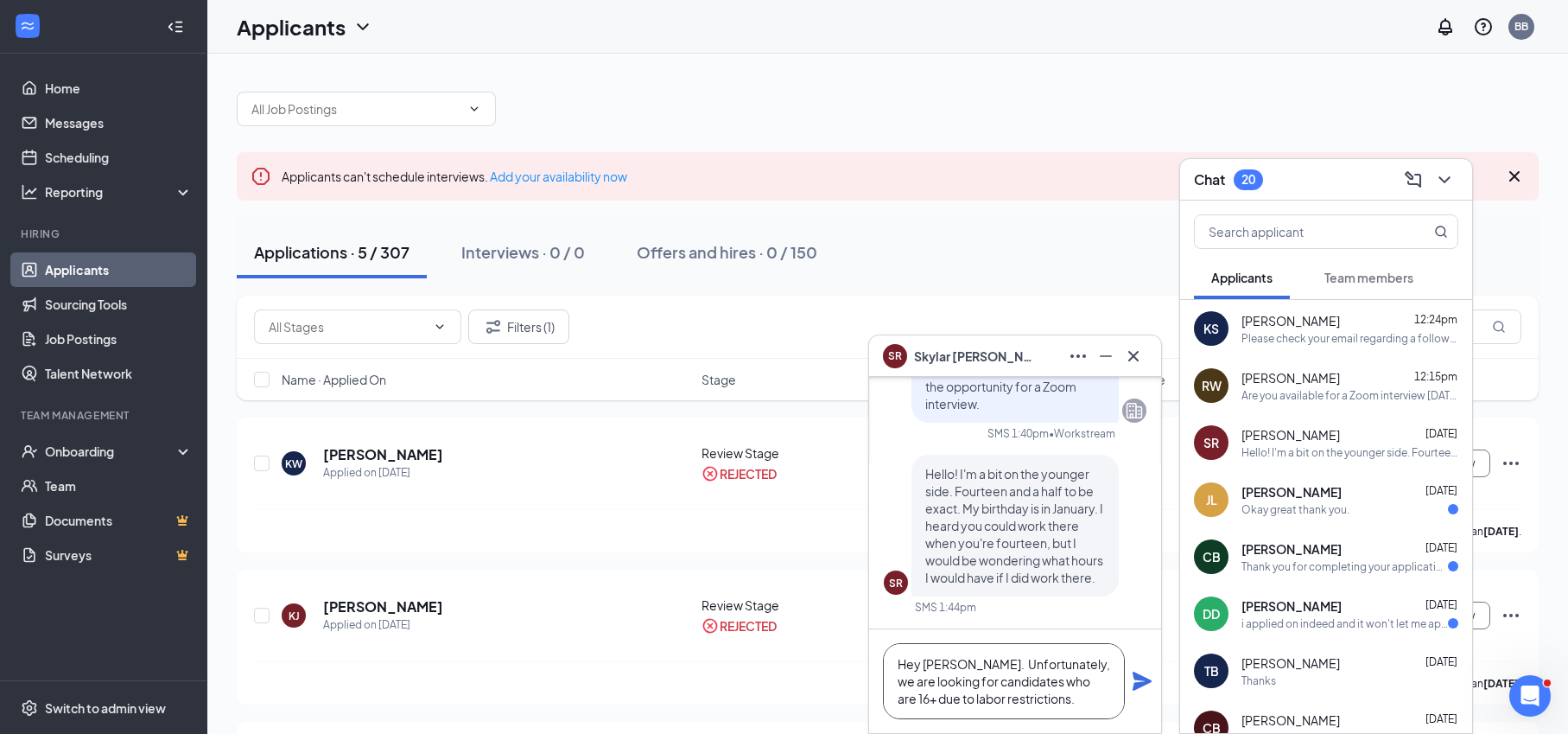
type textarea "Hey Skylar. Unfortunately, we are looking for candidates who are 16+ due to lab…"
click at [1139, 683] on icon "Plane" at bounding box center [1142, 680] width 19 height 19
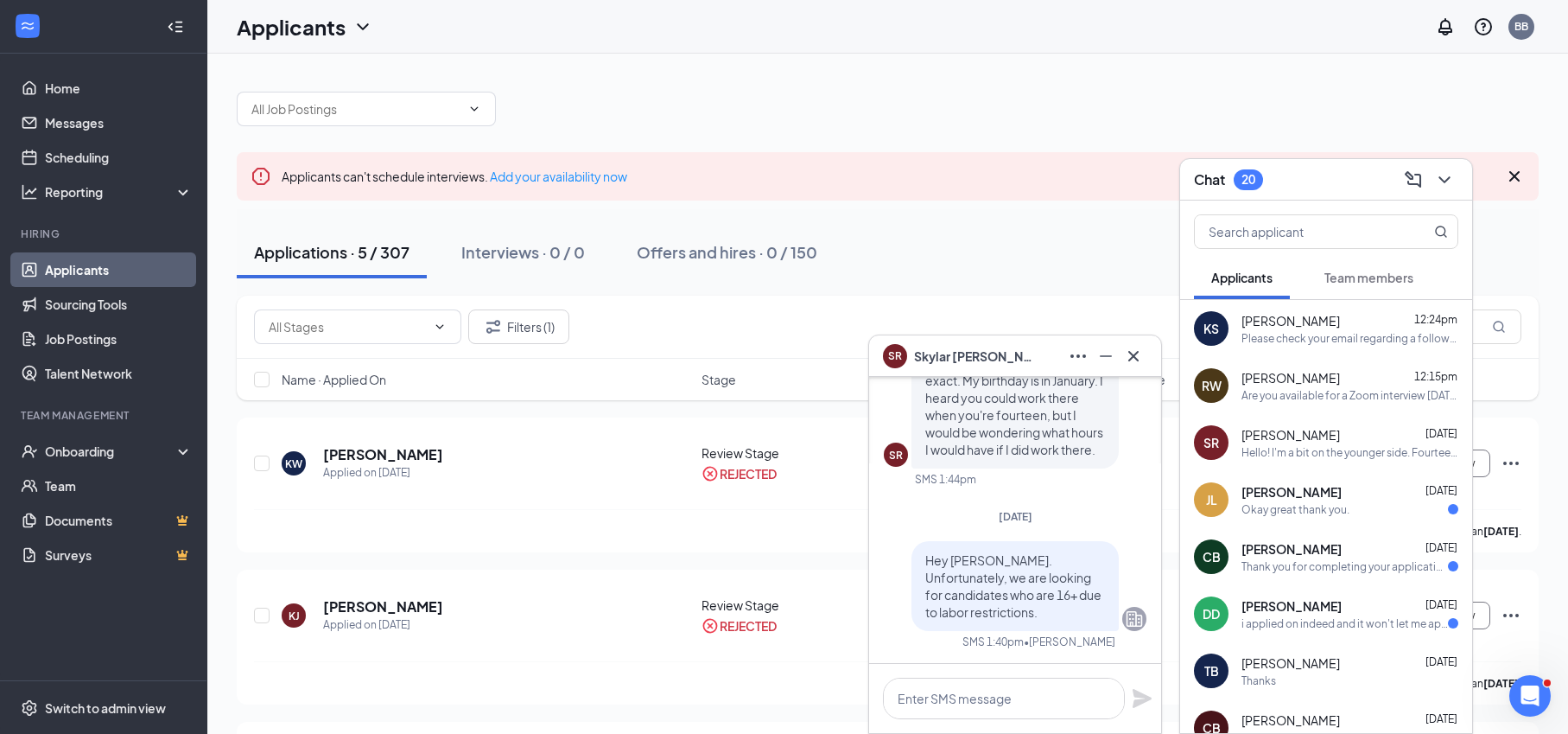
scroll to position [0, 0]
click at [1287, 331] on div "Not even for an hour?" at bounding box center [1294, 339] width 104 height 15
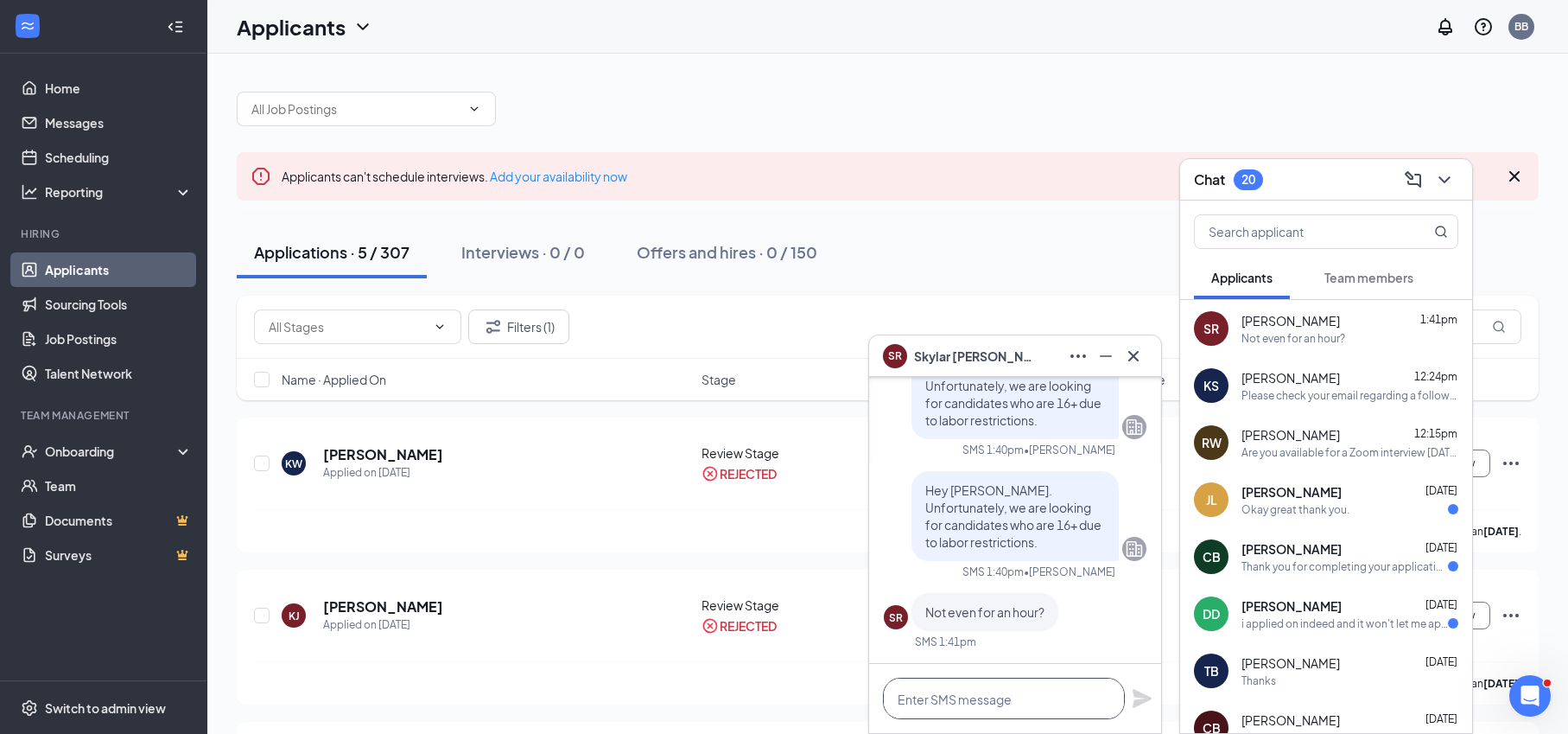
click at [1020, 681] on textarea at bounding box center [1003, 698] width 242 height 42
type textarea "Sorry, no"
click at [1138, 709] on div "Sorry, no" at bounding box center [1015, 698] width 292 height 69
click at [1139, 703] on icon "Plane" at bounding box center [1142, 698] width 19 height 19
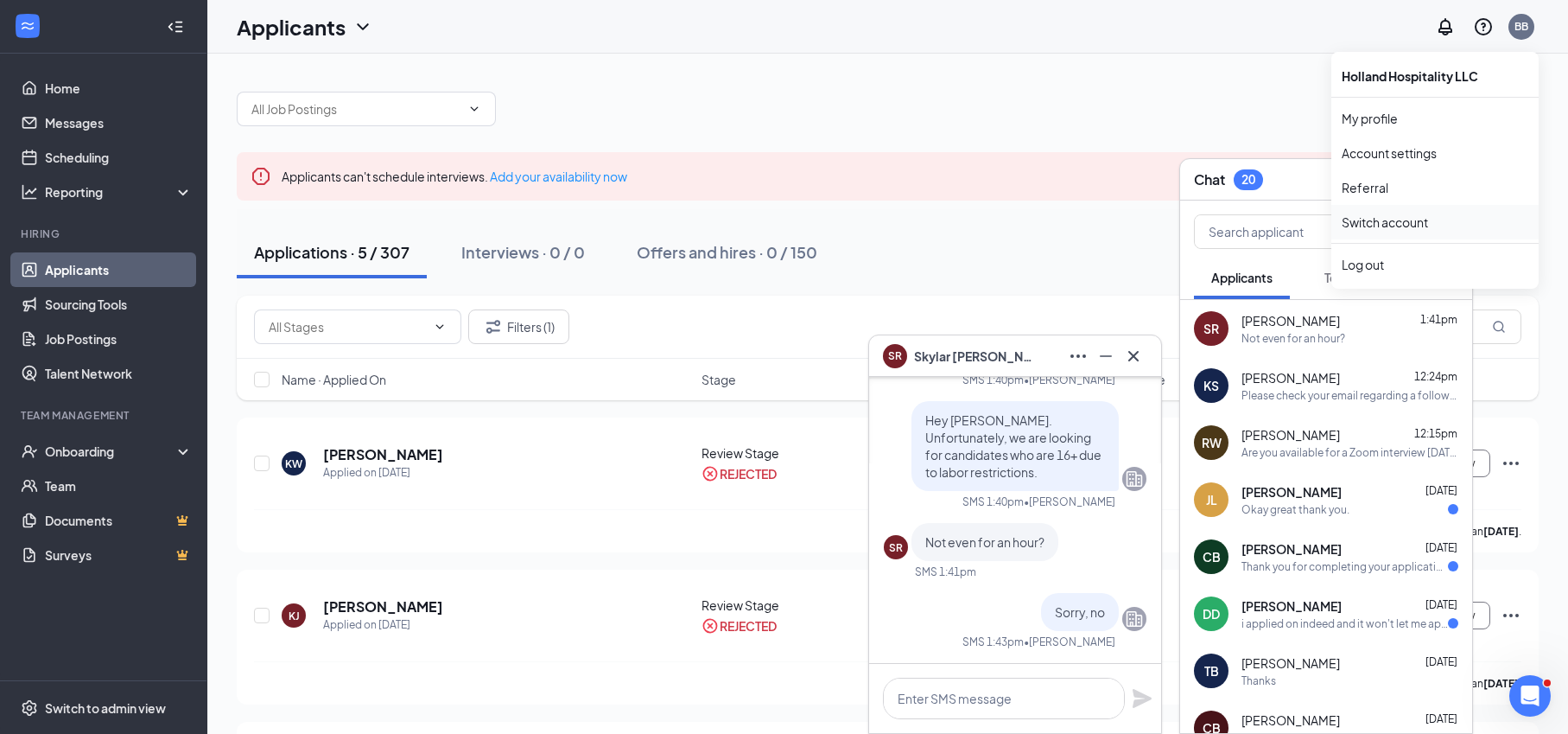
click at [1395, 230] on link "Switch account" at bounding box center [1385, 222] width 86 height 16
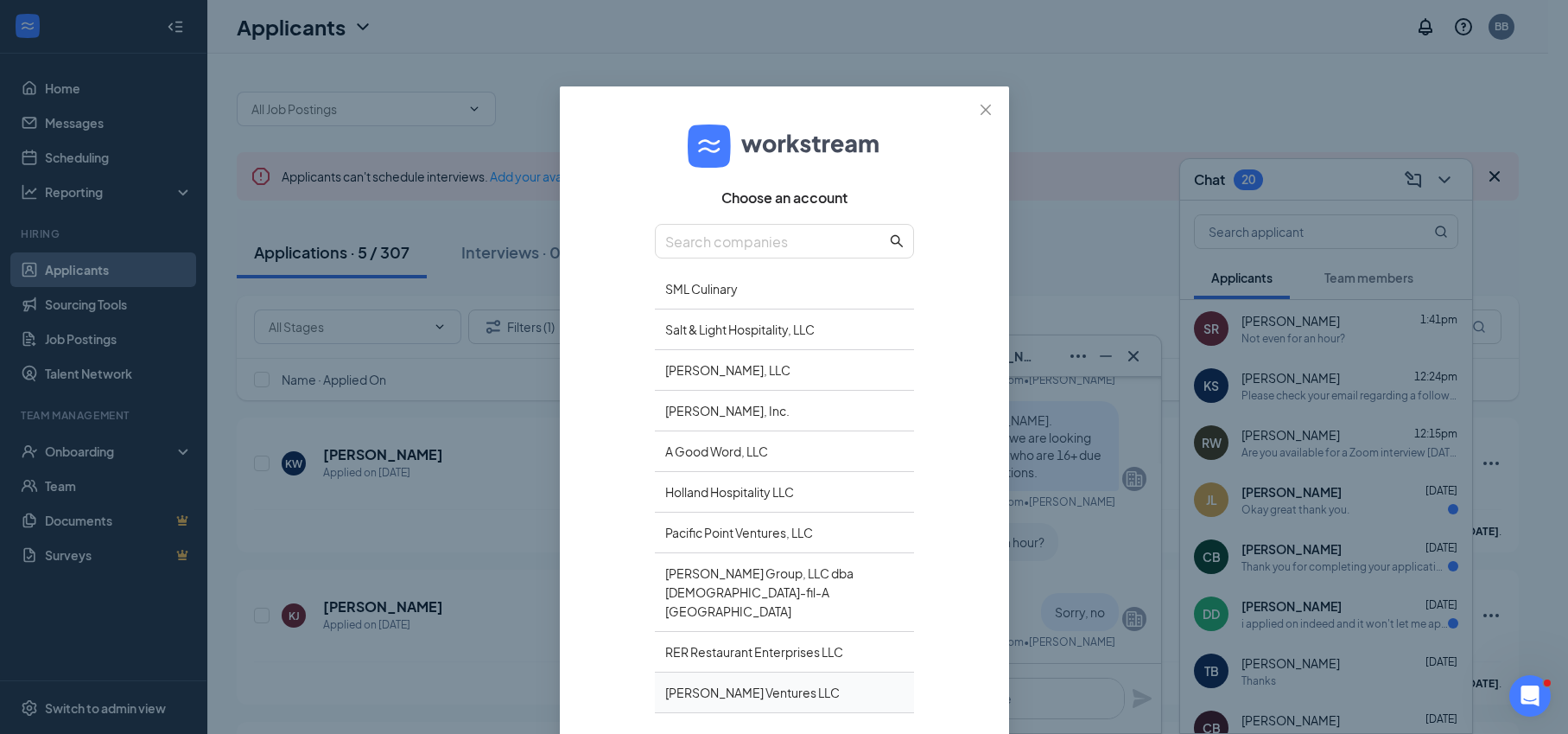
click at [698, 678] on div "Hodges Ventures LLC" at bounding box center [785, 692] width 259 height 41
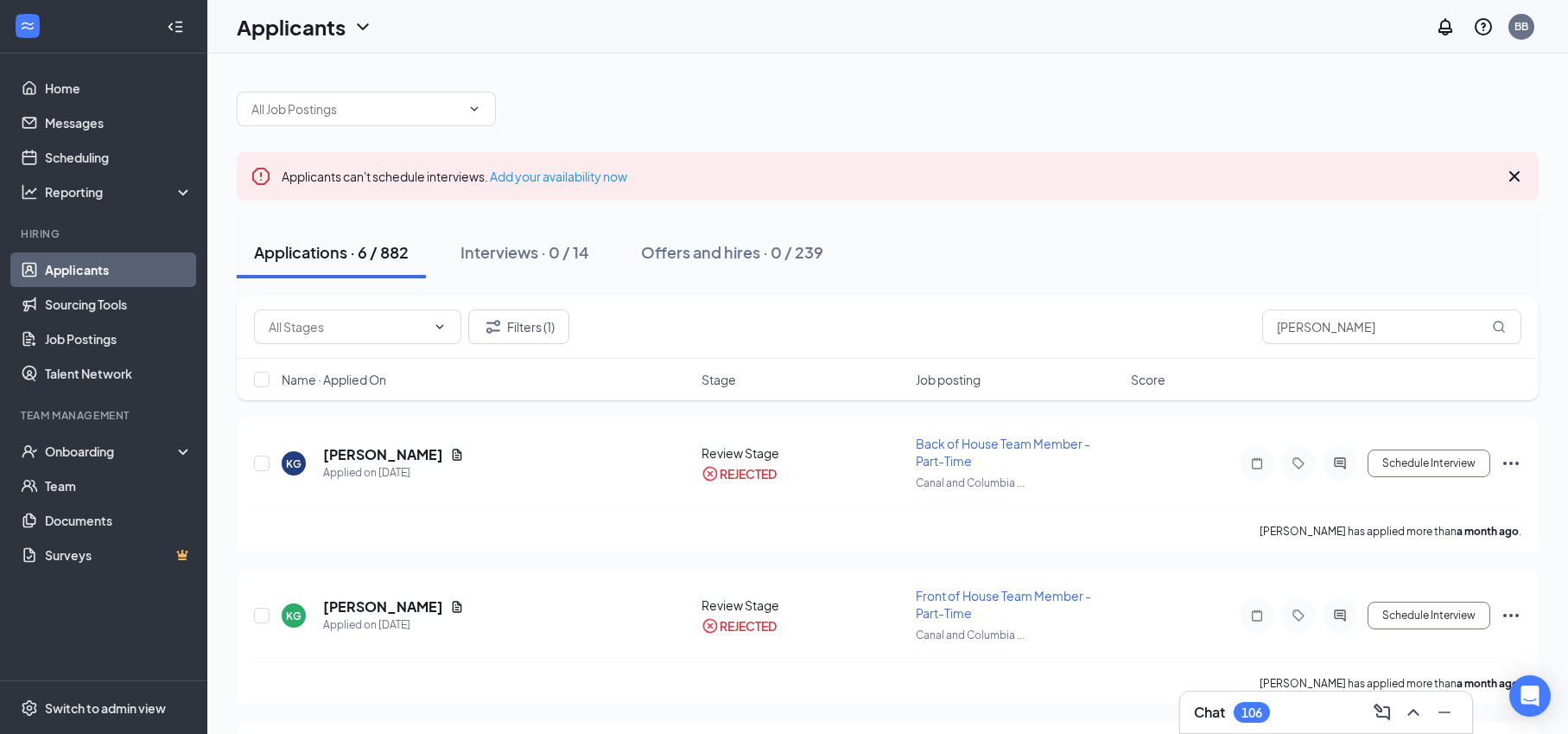
click at [1213, 721] on h3 "Chat" at bounding box center [1210, 712] width 31 height 19
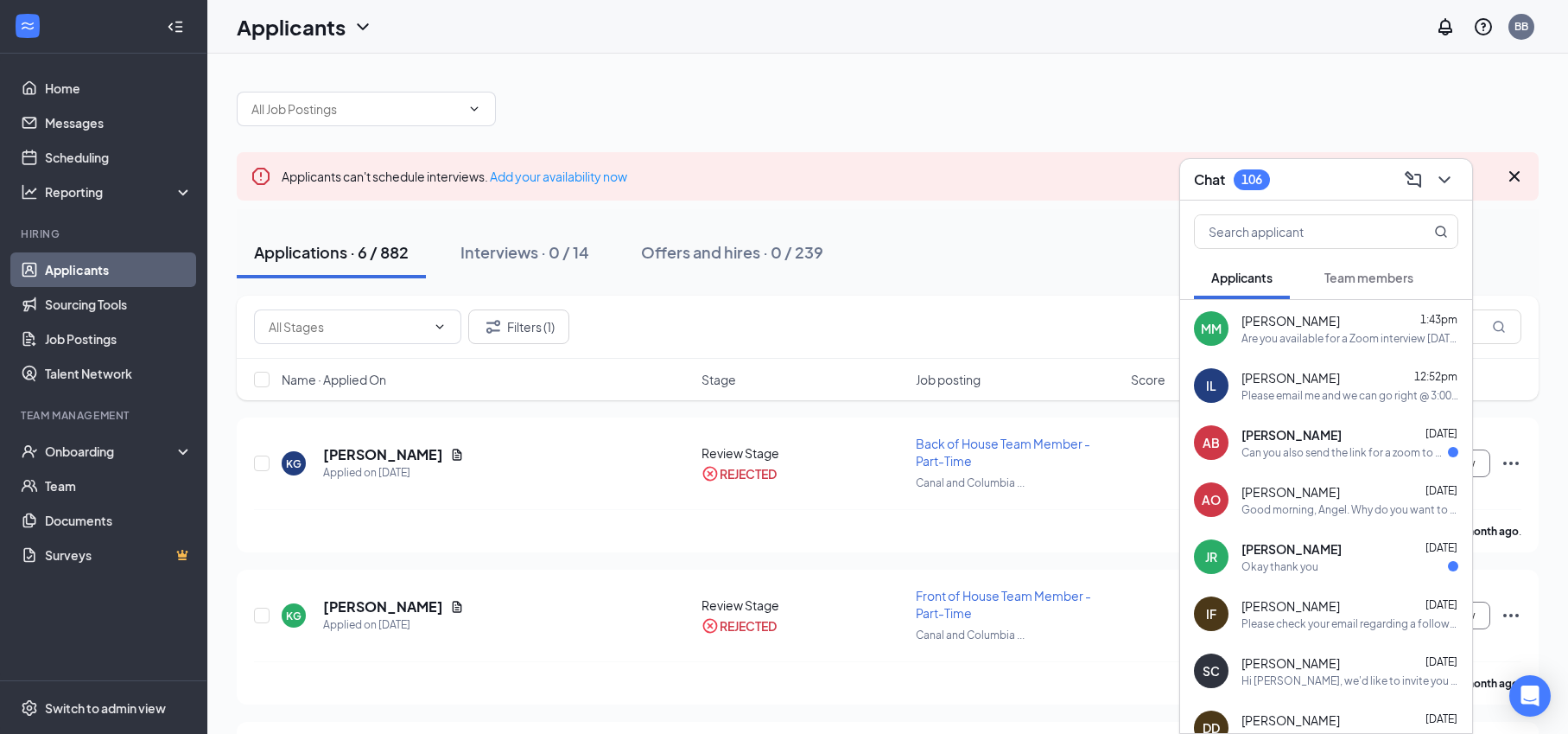
click at [1300, 438] on span "[PERSON_NAME]" at bounding box center [1292, 434] width 100 height 18
click at [991, 703] on textarea at bounding box center [1003, 698] width 242 height 42
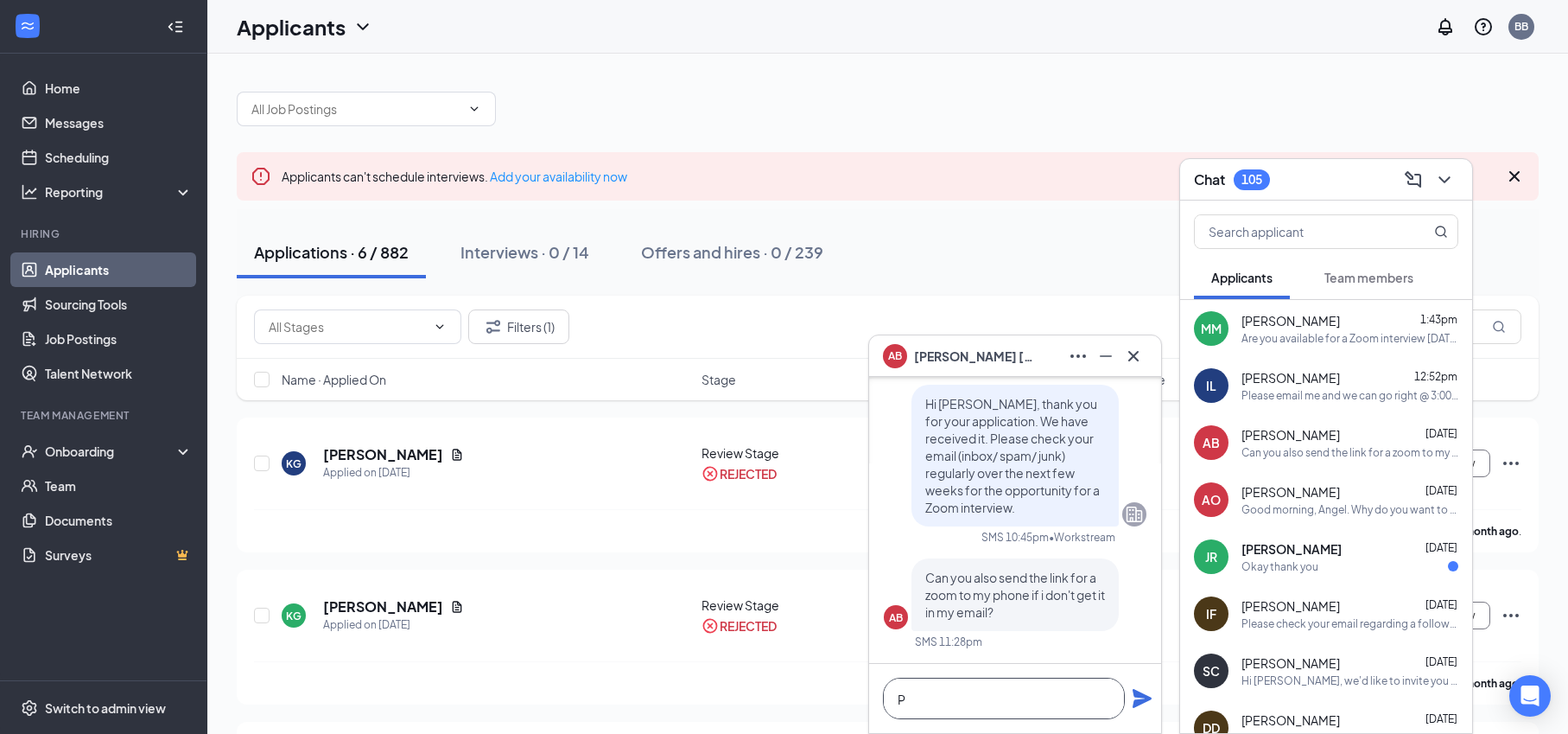
scroll to position [1, 0]
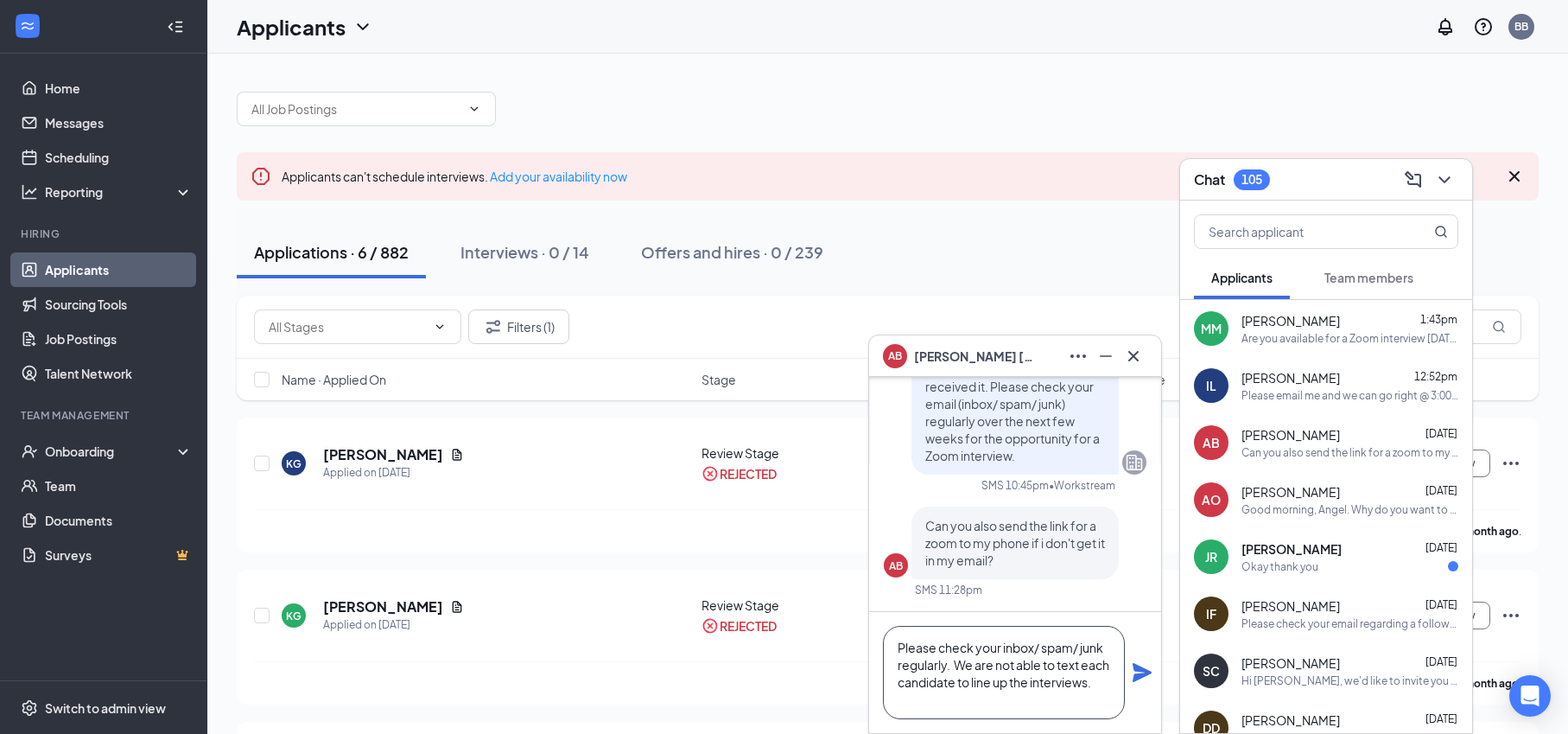
type textarea "Please check your inbox/ spam/ junk regularly. We are not able to text each can…"
click at [1139, 667] on icon "Plane" at bounding box center [1142, 672] width 19 height 19
